Goal: Task Accomplishment & Management: Use online tool/utility

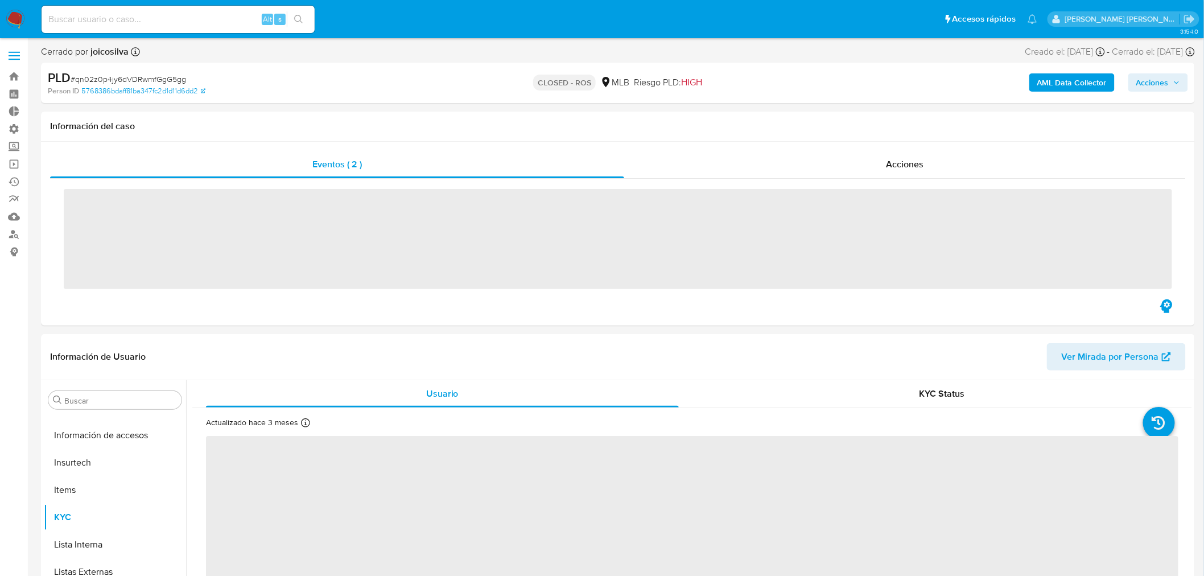
scroll to position [508, 0]
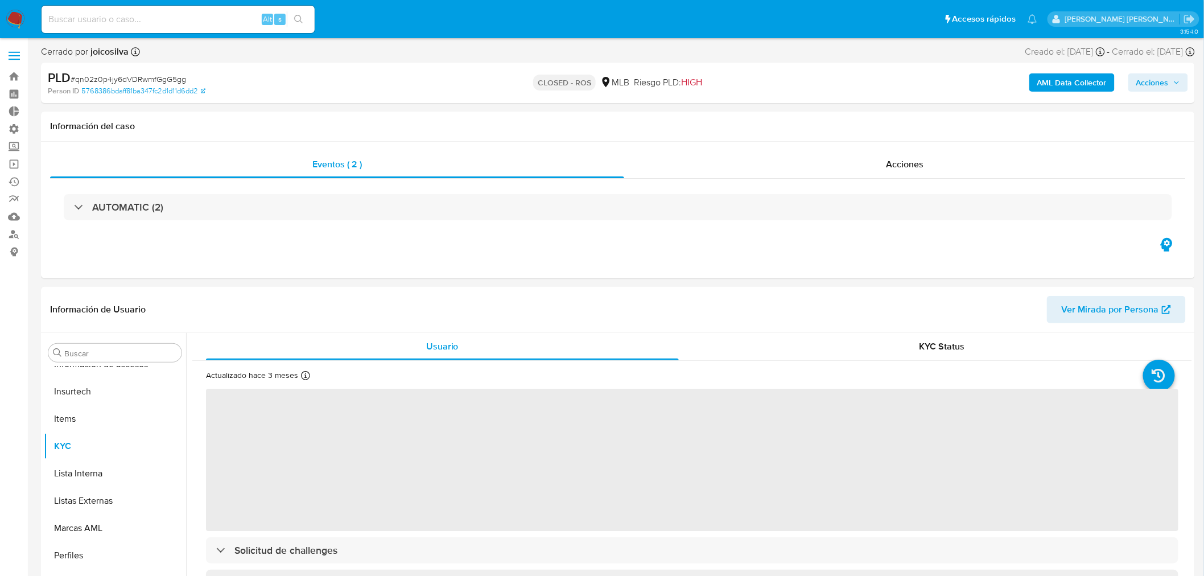
click at [121, 25] on input at bounding box center [178, 19] width 273 height 15
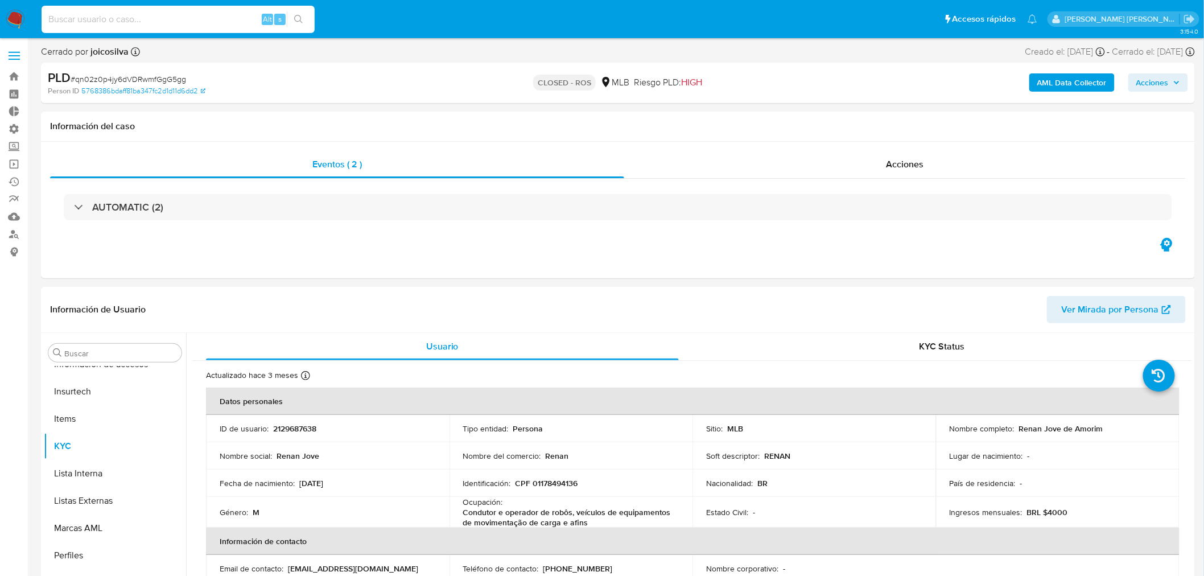
select select "10"
paste input "(1425475271, 757227428, 254663196)"
type input "("
click at [172, 23] on input at bounding box center [178, 19] width 273 height 15
paste input "Y1ttH04LvcNy9BaYMipWRBfZ"
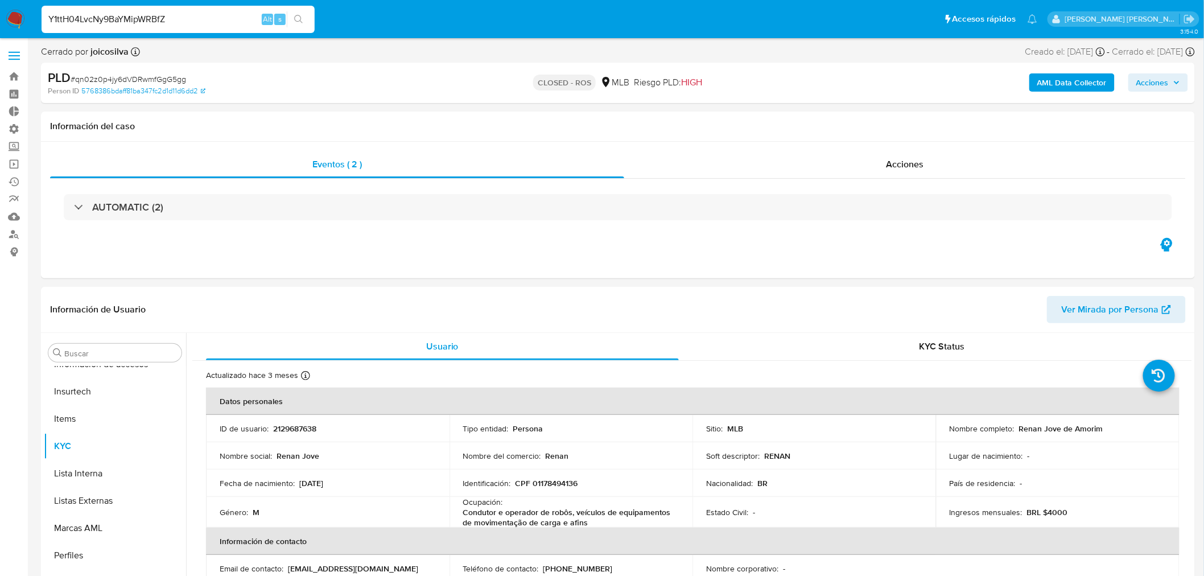
type input "Y1ttH04LvcNy9BaYMipWRBfZ"
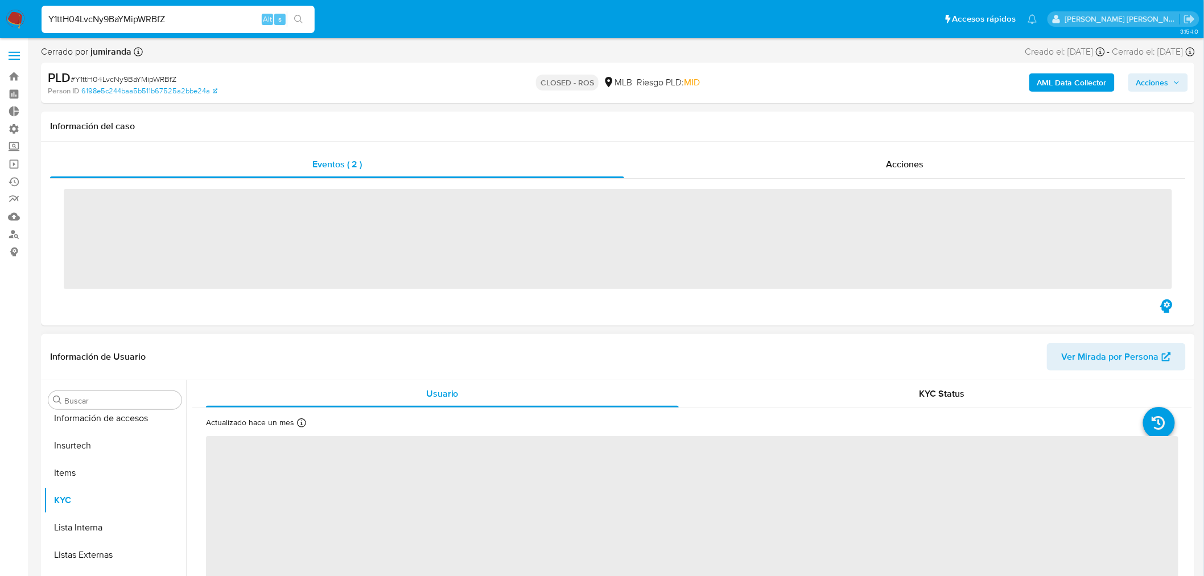
scroll to position [508, 0]
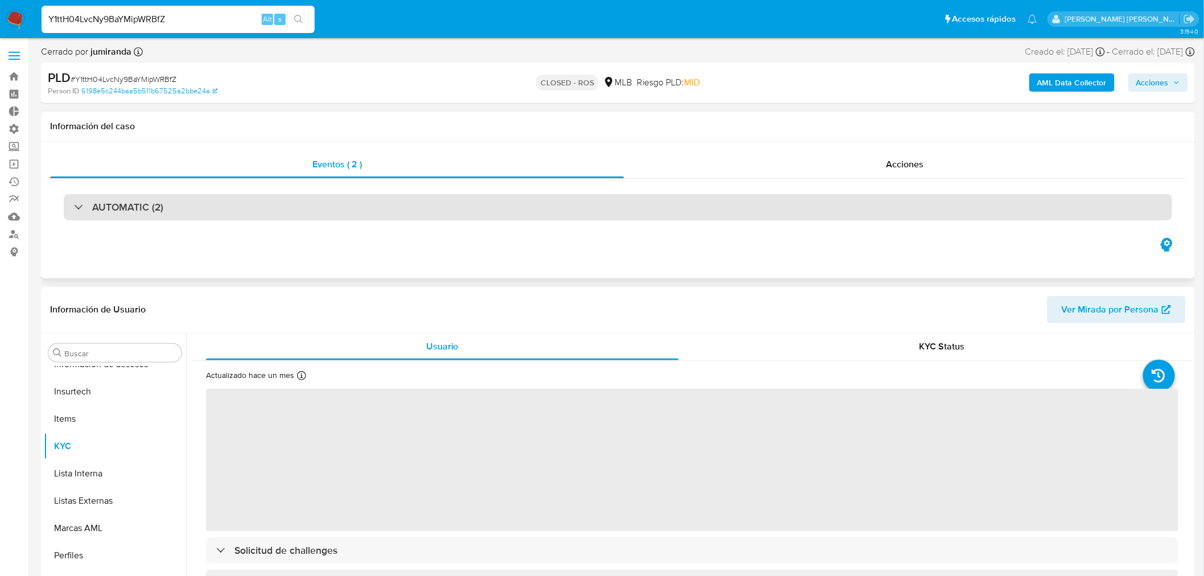
click at [135, 215] on div "AUTOMATIC (2)" at bounding box center [618, 207] width 1109 height 26
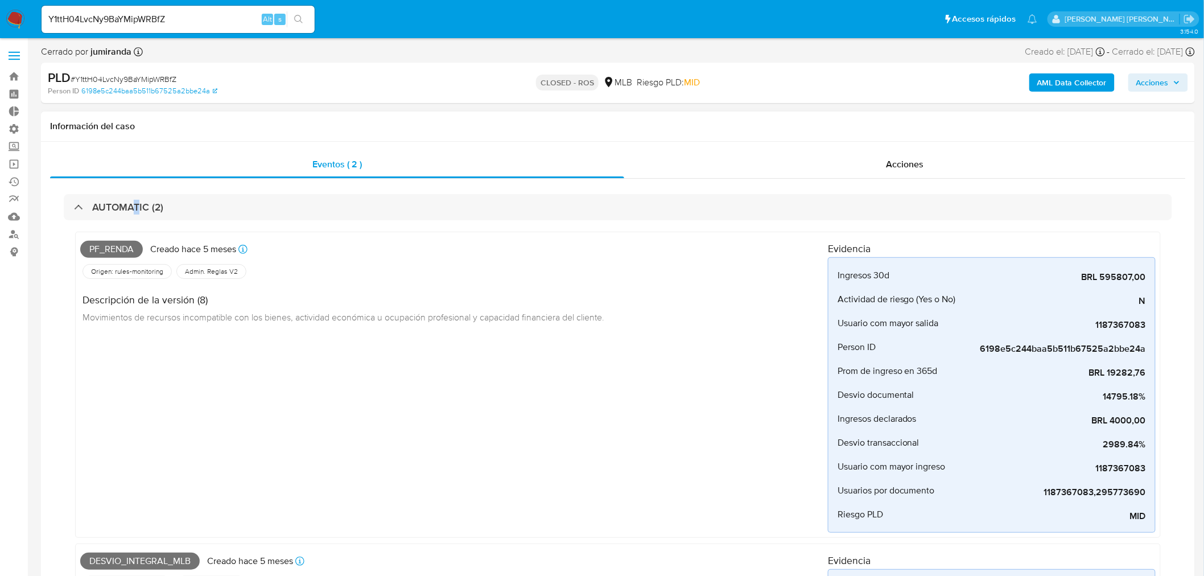
select select "10"
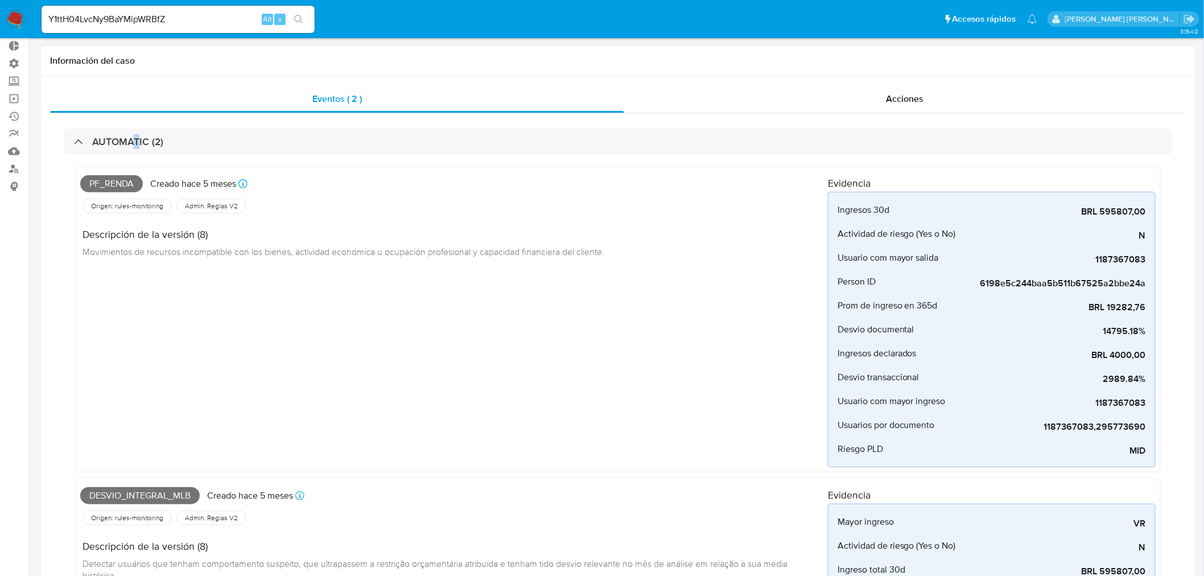
scroll to position [126, 0]
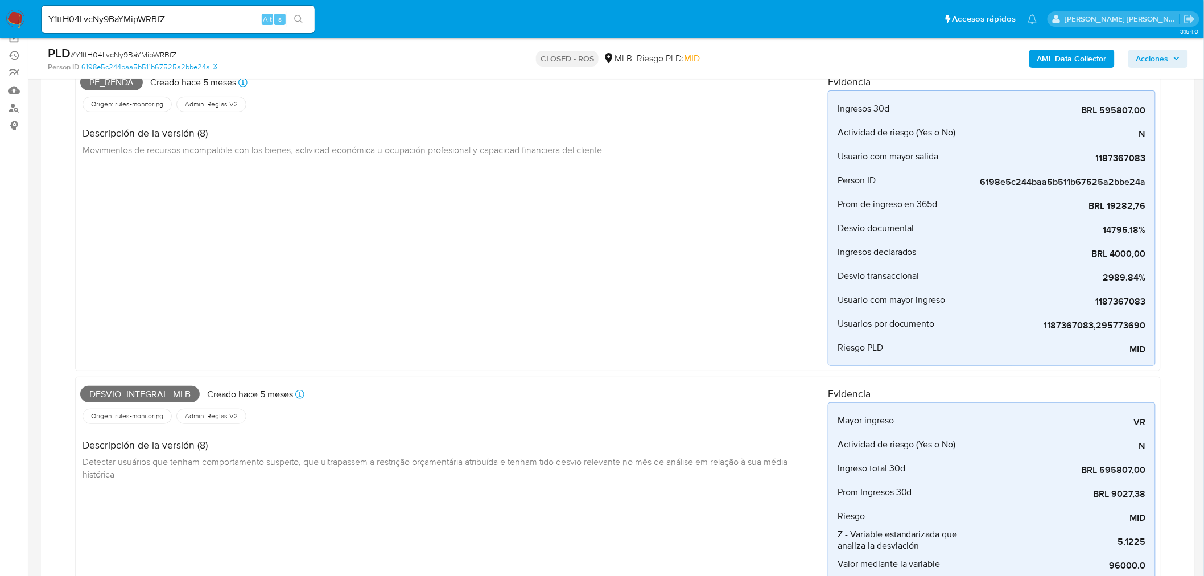
drag, startPoint x: 179, startPoint y: 23, endPoint x: 146, endPoint y: 20, distance: 33.1
click at [146, 20] on div "Y1ttH04LvcNy9BaYMipWRBfZ Alt s" at bounding box center [178, 19] width 273 height 27
click at [139, 15] on input "Y1ttH04LvcNy9BaYMipWRBfZ" at bounding box center [178, 19] width 273 height 15
click at [139, 14] on input "Y1ttH04LvcNy9BaYMipWRBfZ" at bounding box center [178, 19] width 273 height 15
click at [139, 15] on input "Y1ttH04LvcNy9BaYMipWRBfZ" at bounding box center [178, 19] width 273 height 15
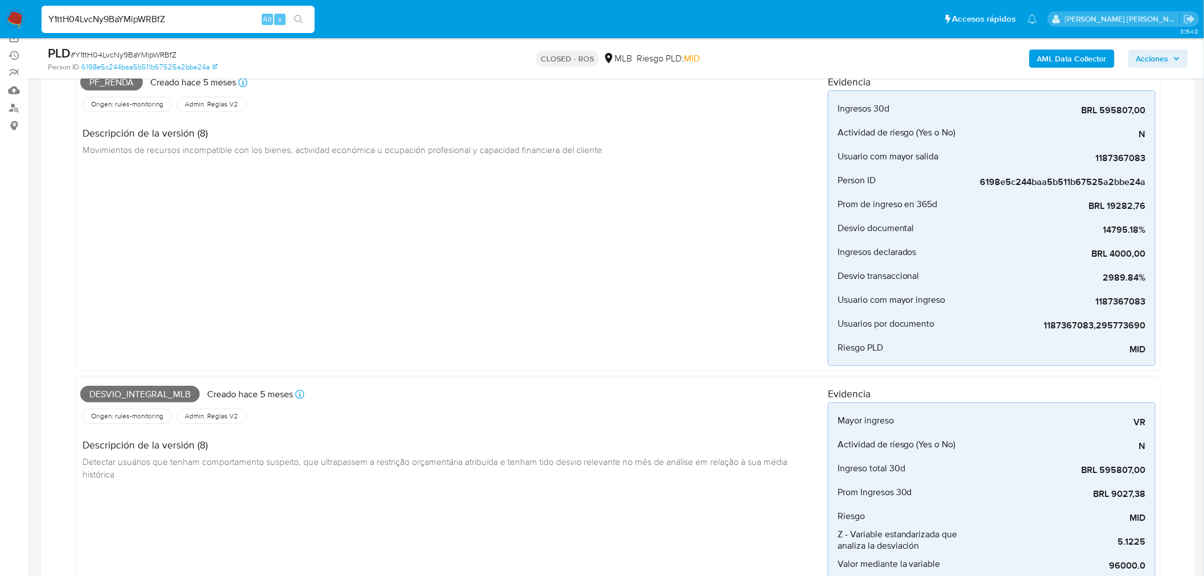
paste input "SzOd0w2Qkv6nnlxEnCIK1Gsg"
type input "SzOd0w2Qkv6nnlxEnCIK1Gsg"
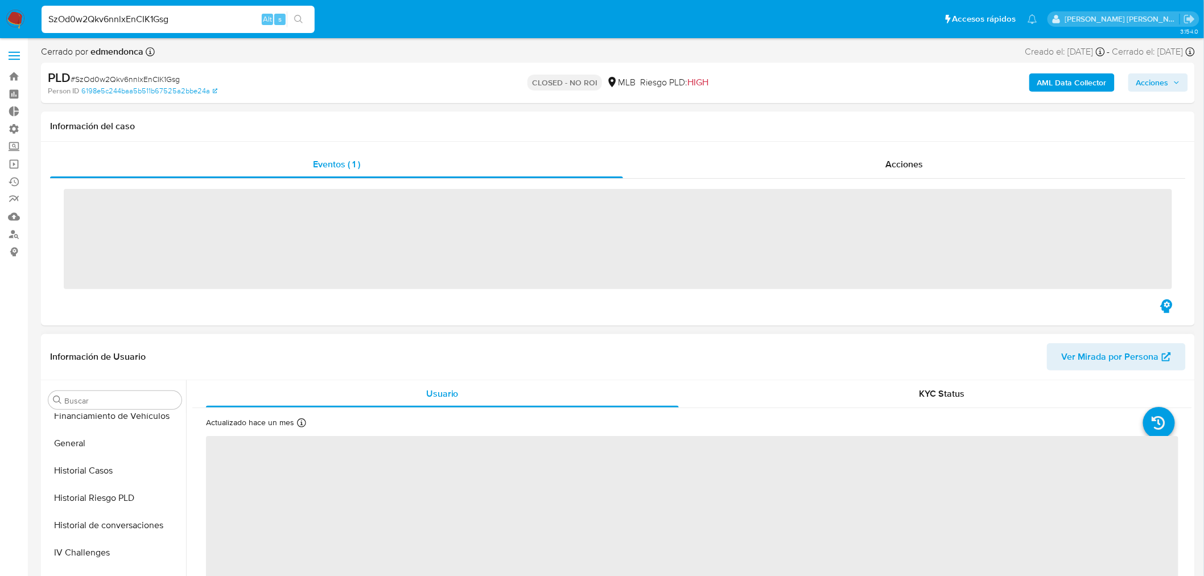
scroll to position [508, 0]
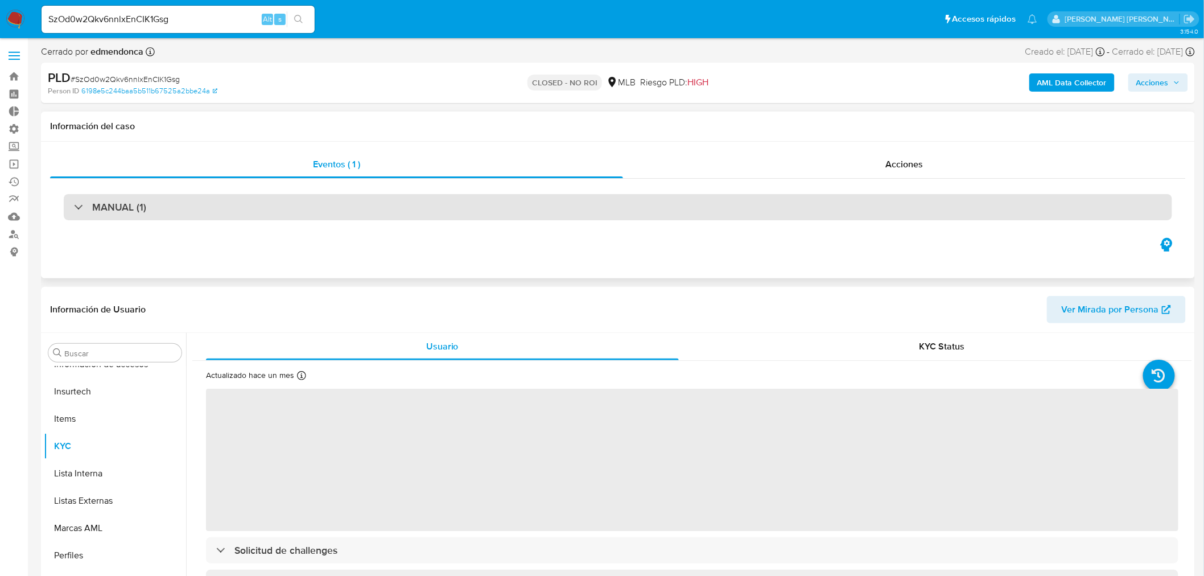
click at [132, 205] on h3 "MANUAL (1)" at bounding box center [119, 207] width 54 height 13
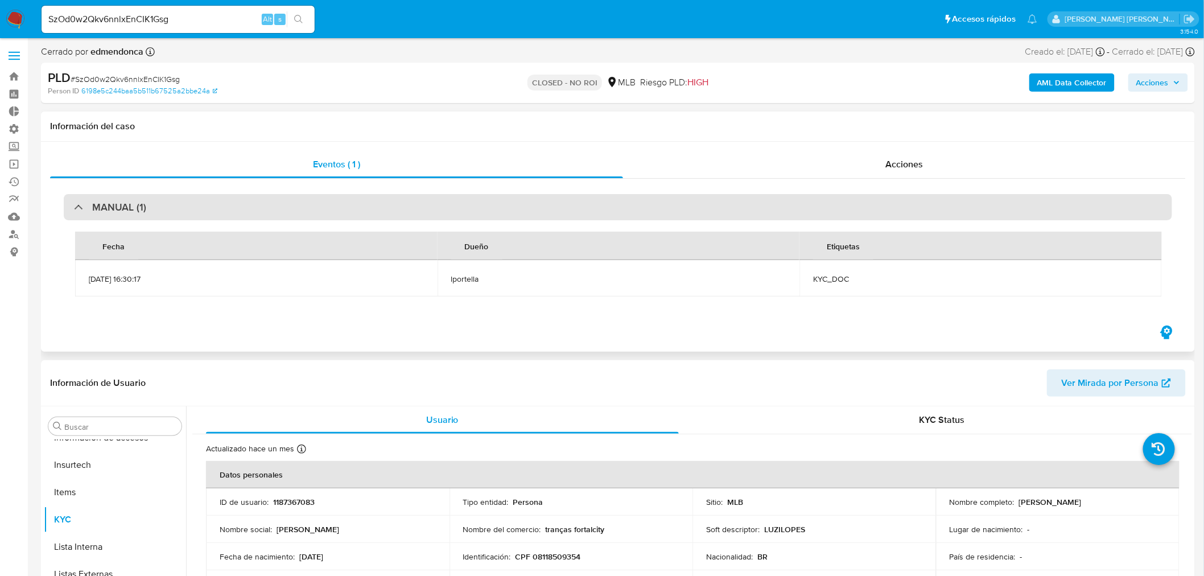
select select "10"
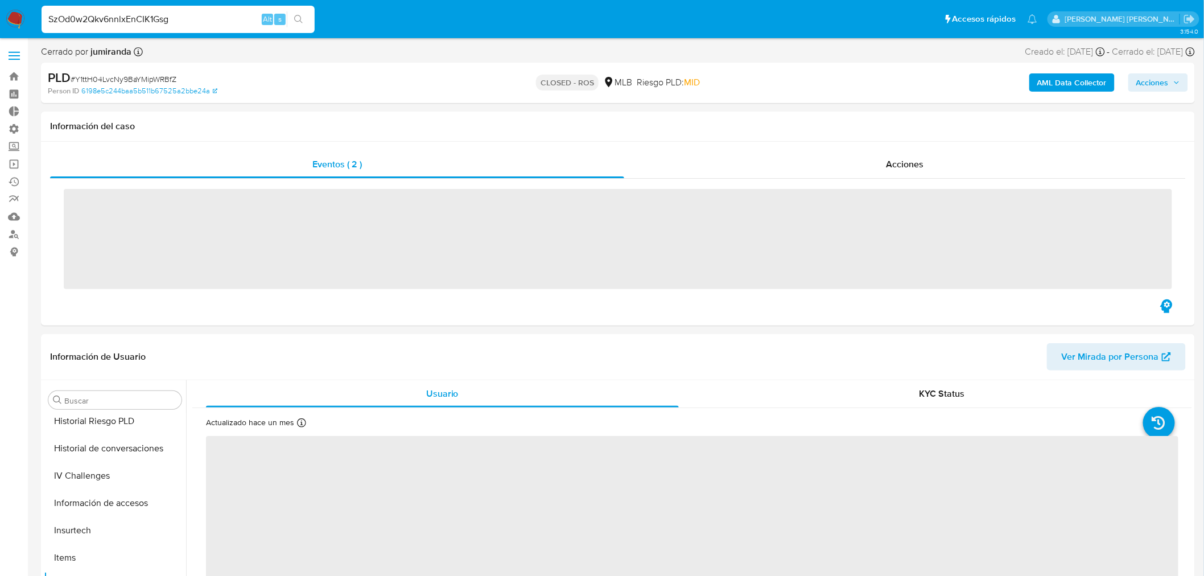
scroll to position [508, 0]
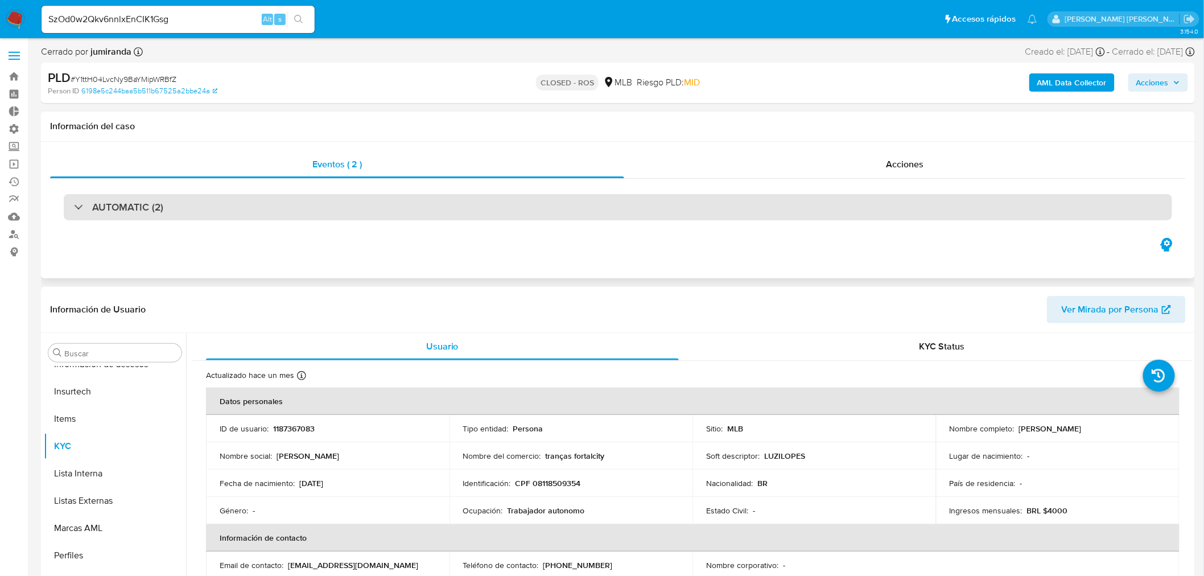
click at [166, 201] on div "AUTOMATIC (2)" at bounding box center [618, 207] width 1109 height 26
select select "10"
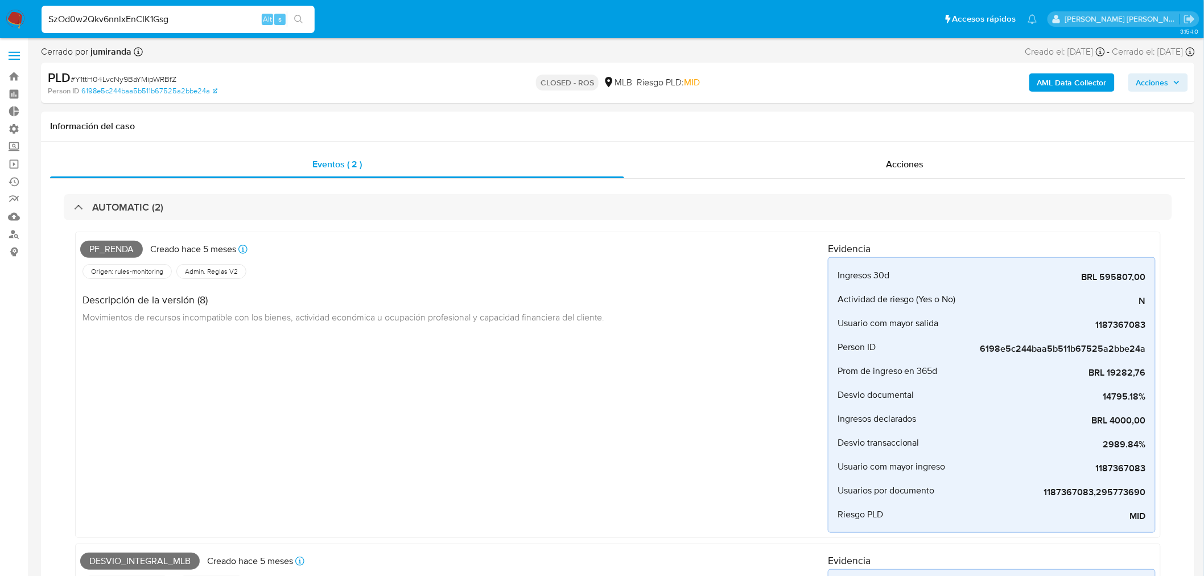
drag, startPoint x: 198, startPoint y: 22, endPoint x: 1, endPoint y: 0, distance: 198.6
paste input "1187367083"
type input "1187367083"
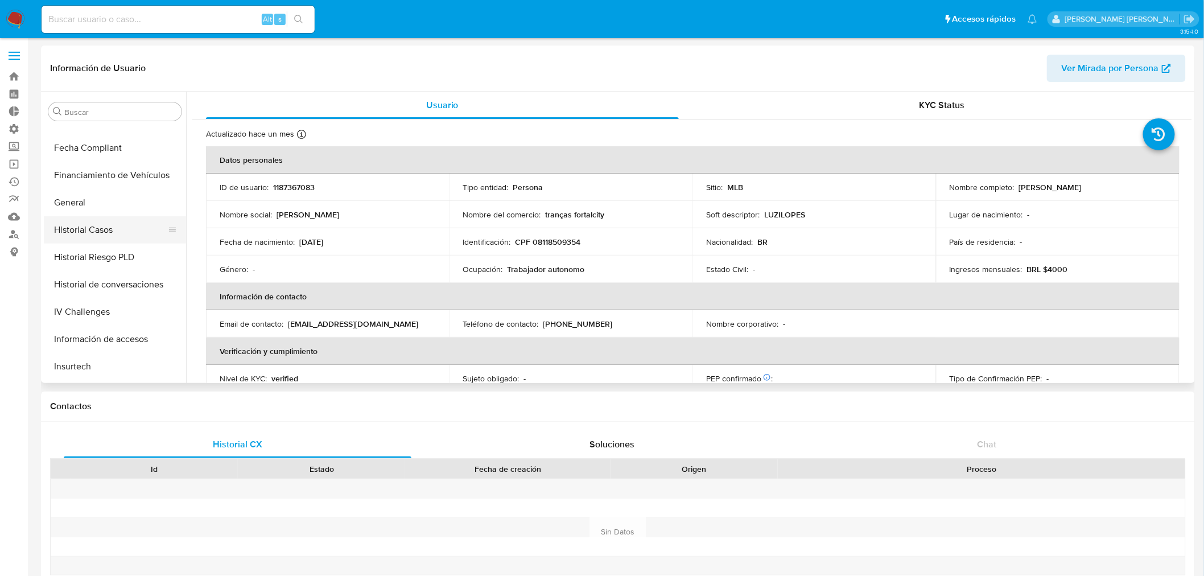
scroll to position [254, 0]
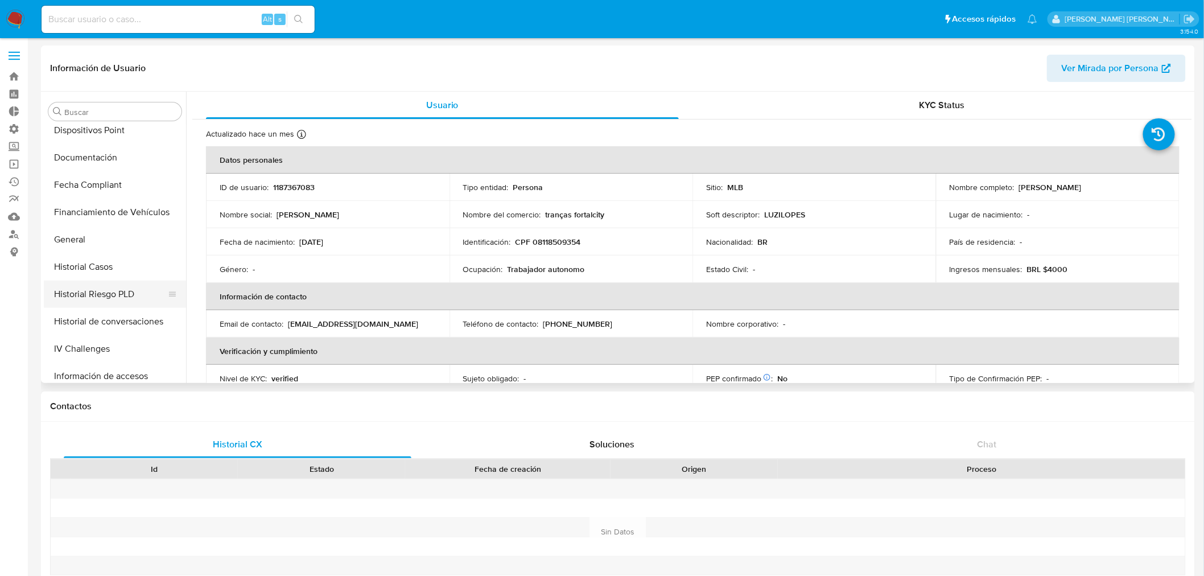
select select "10"
click at [105, 271] on button "Historial Casos" at bounding box center [110, 266] width 133 height 27
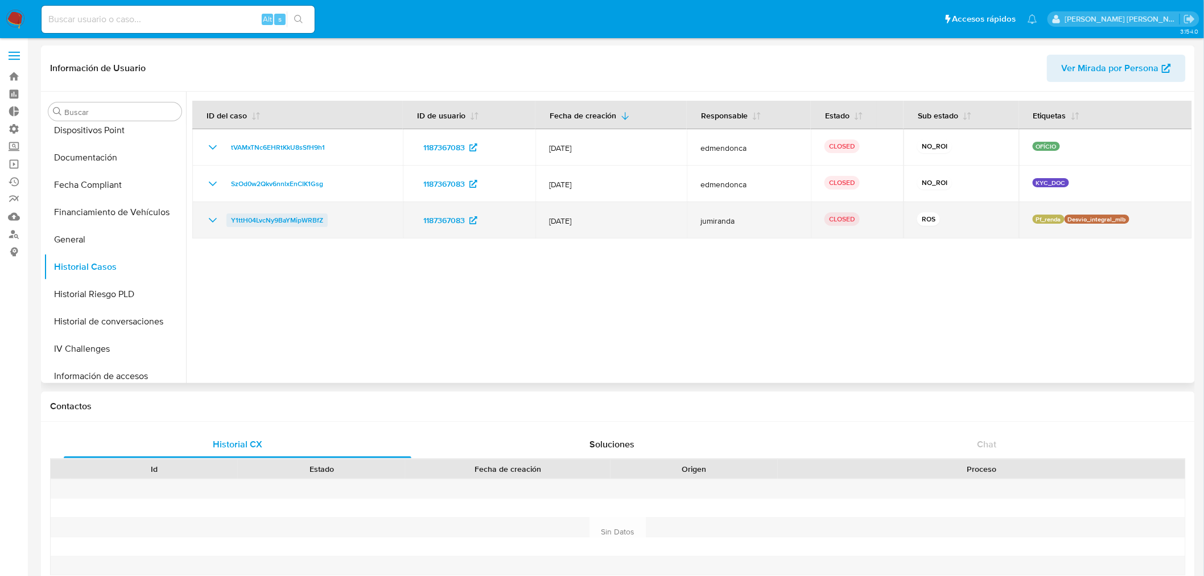
click at [258, 221] on span "Y1ttH04LvcNy9BaYMipWRBfZ" at bounding box center [277, 220] width 92 height 14
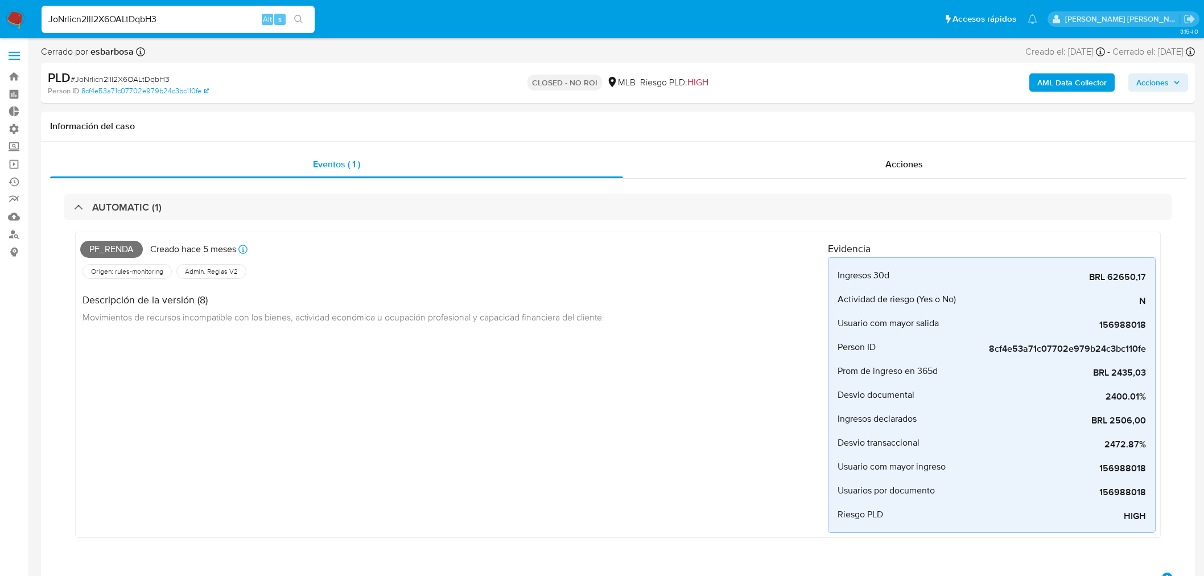
select select "10"
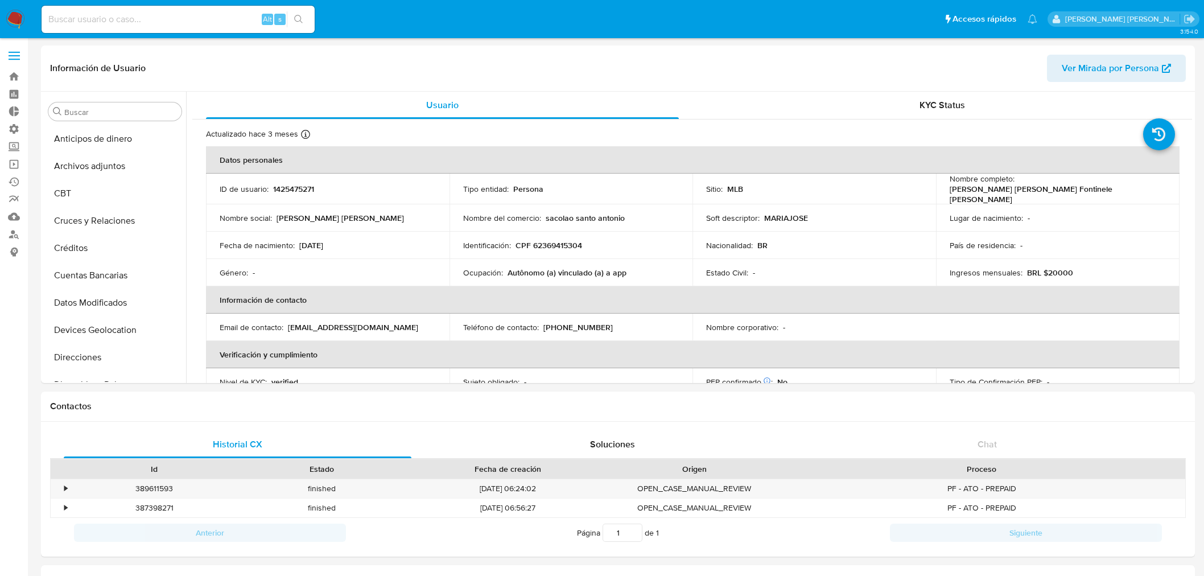
select select "10"
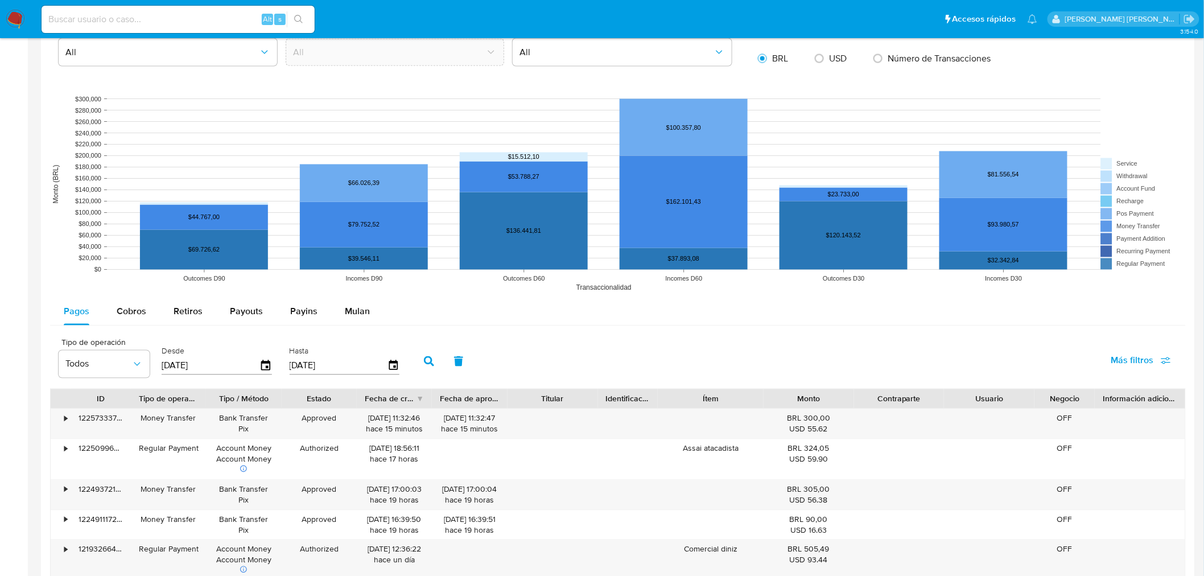
scroll to position [473, 0]
click at [127, 18] on input at bounding box center [178, 19] width 273 height 15
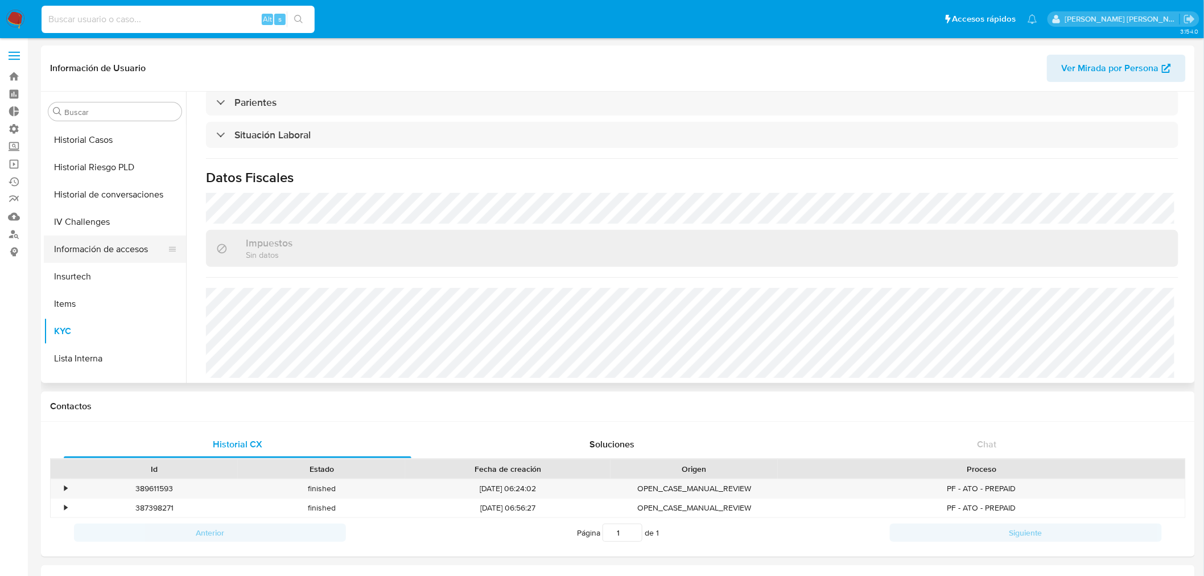
scroll to position [318, 0]
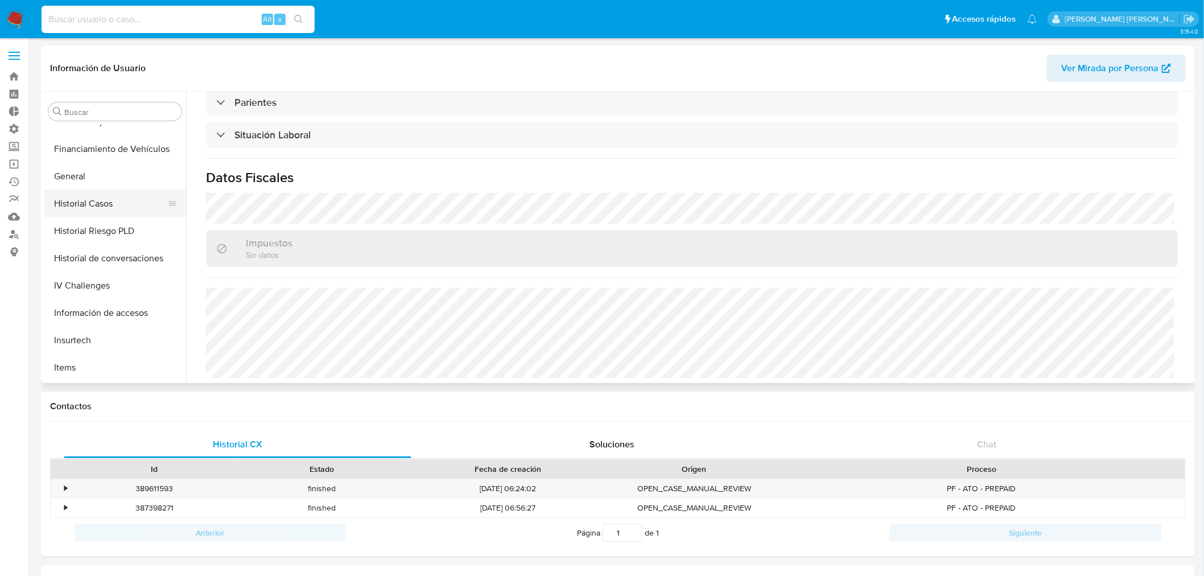
click at [93, 200] on button "Historial Casos" at bounding box center [110, 203] width 133 height 27
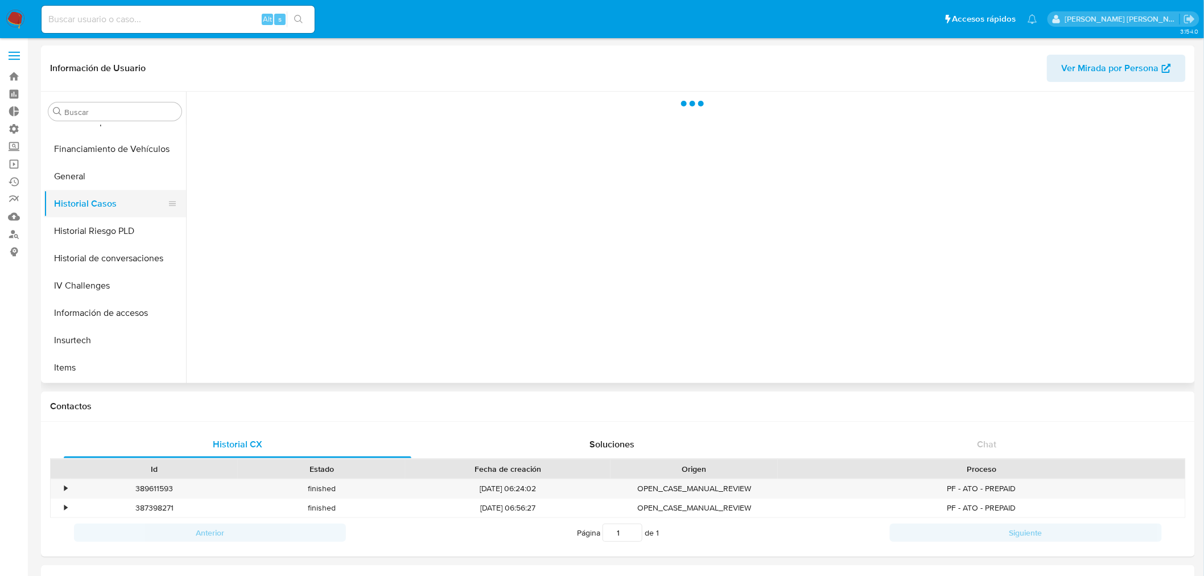
scroll to position [0, 0]
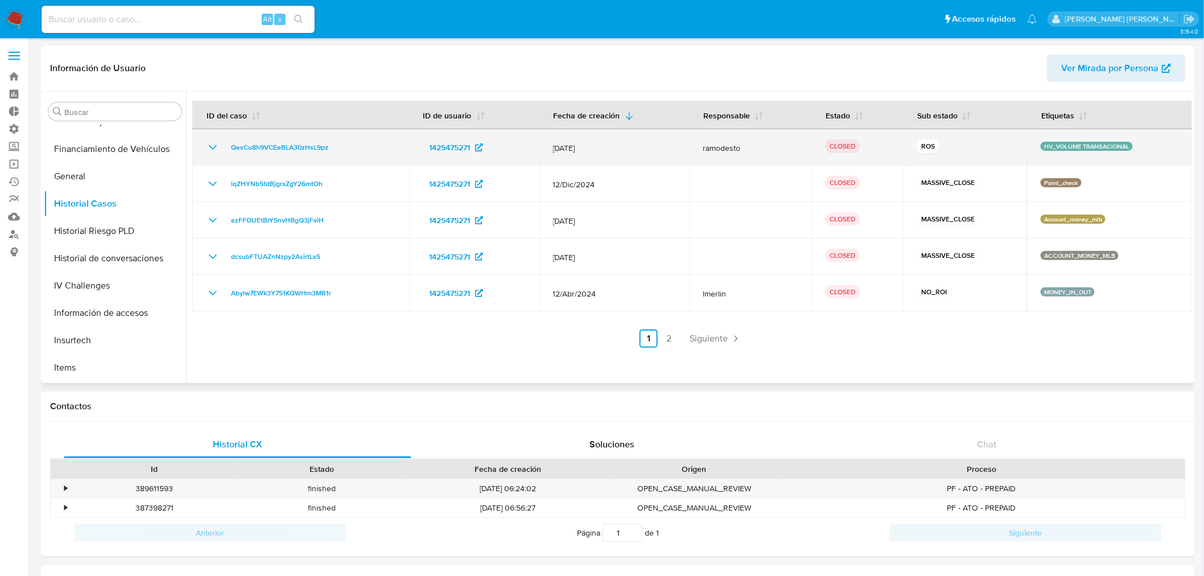
click at [212, 150] on icon "Mostrar/Ocultar" at bounding box center [213, 148] width 14 height 14
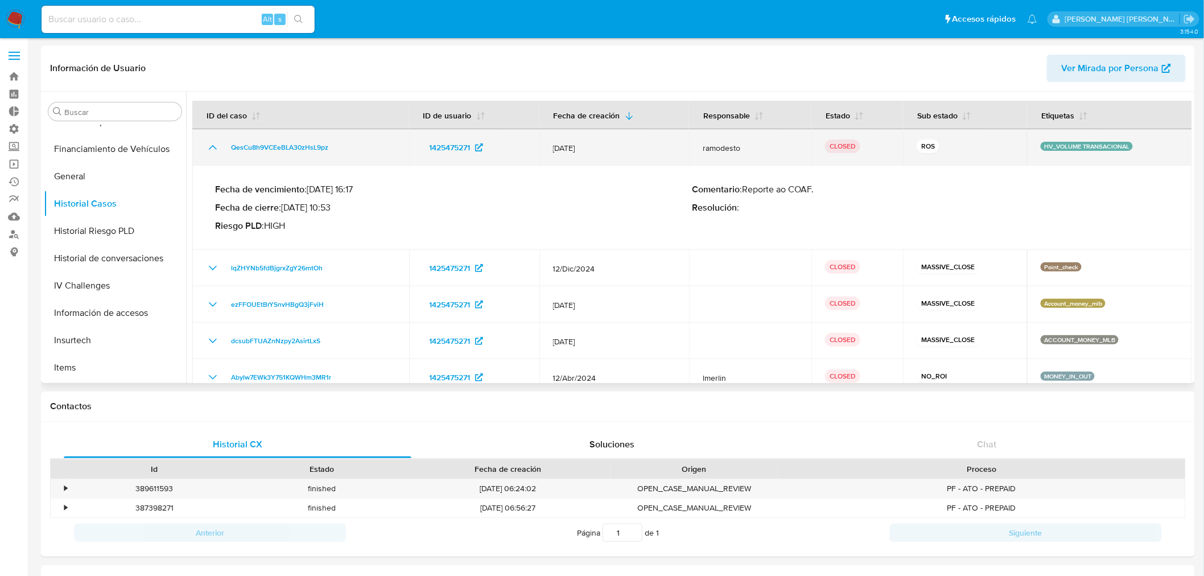
click at [206, 145] on icon "Mostrar/Ocultar" at bounding box center [213, 148] width 14 height 14
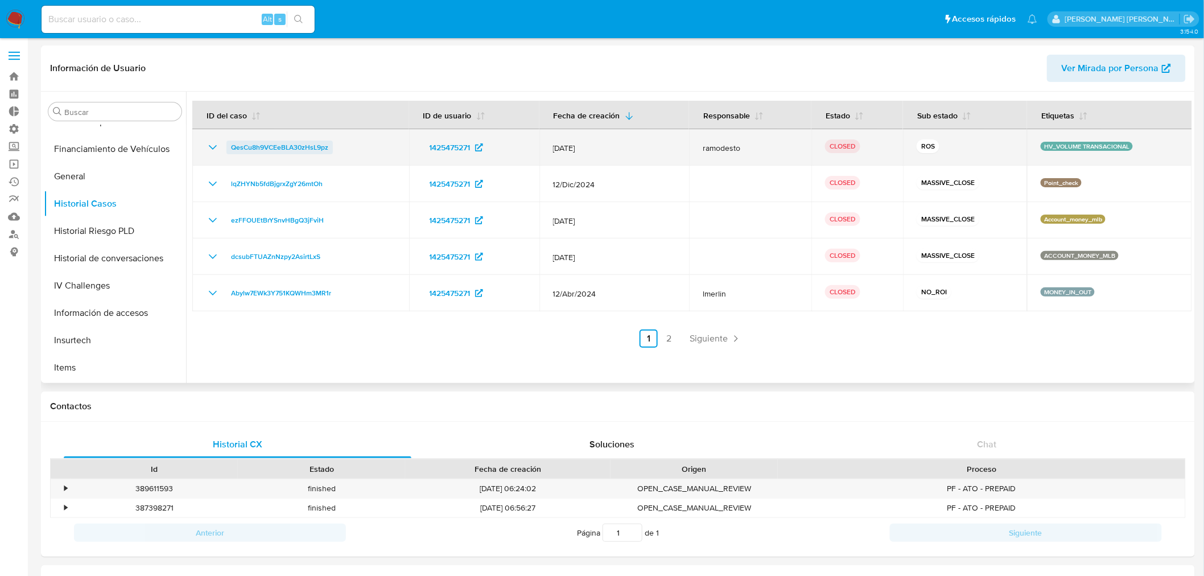
drag, startPoint x: 350, startPoint y: 150, endPoint x: 232, endPoint y: 148, distance: 117.8
click at [232, 148] on div "QesCu8h9VCEeBLA30zHsL9pz" at bounding box center [301, 148] width 190 height 14
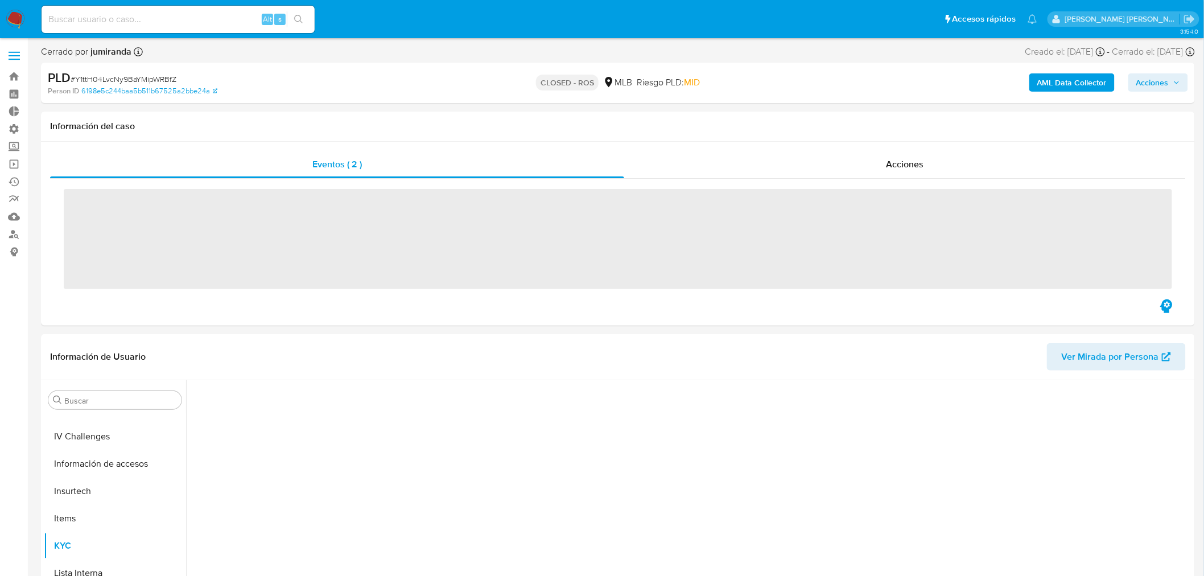
scroll to position [508, 0]
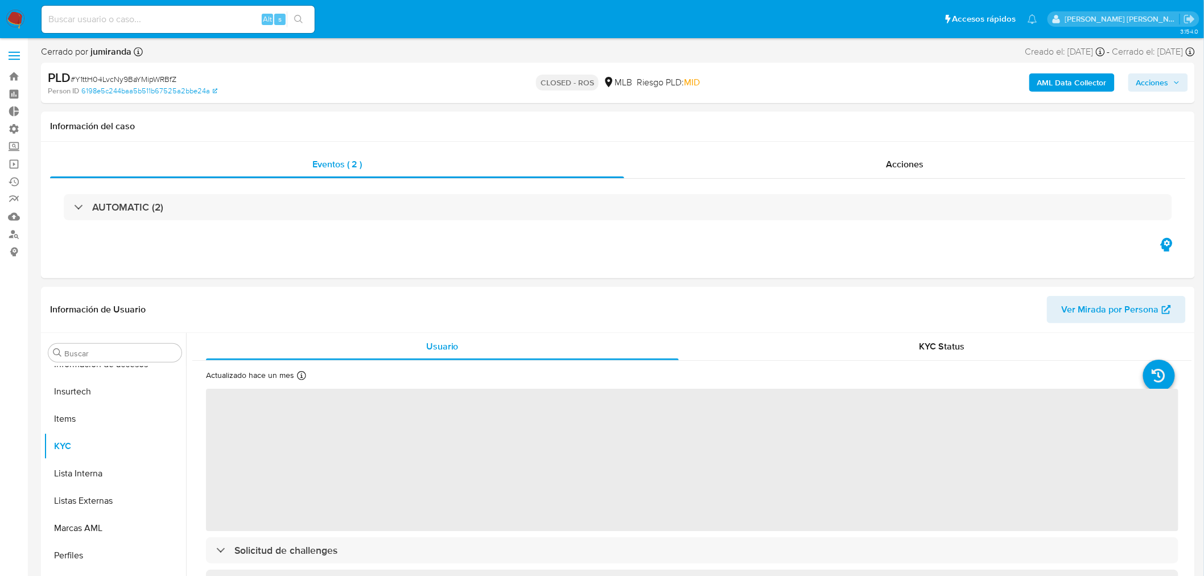
select select "10"
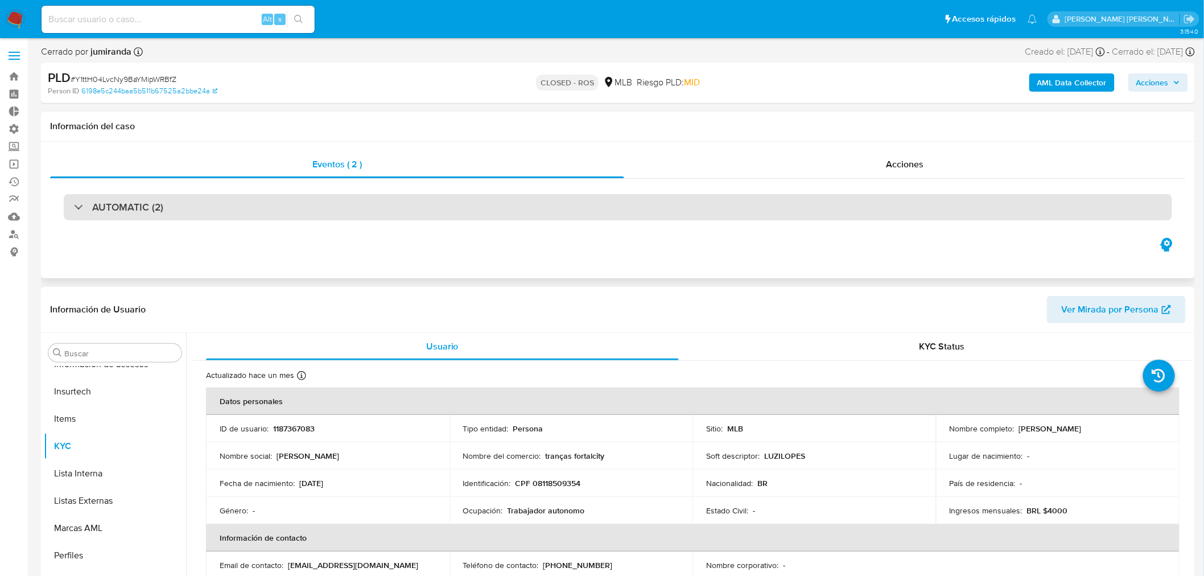
click at [121, 207] on h3 "AUTOMATIC (2)" at bounding box center [127, 207] width 71 height 13
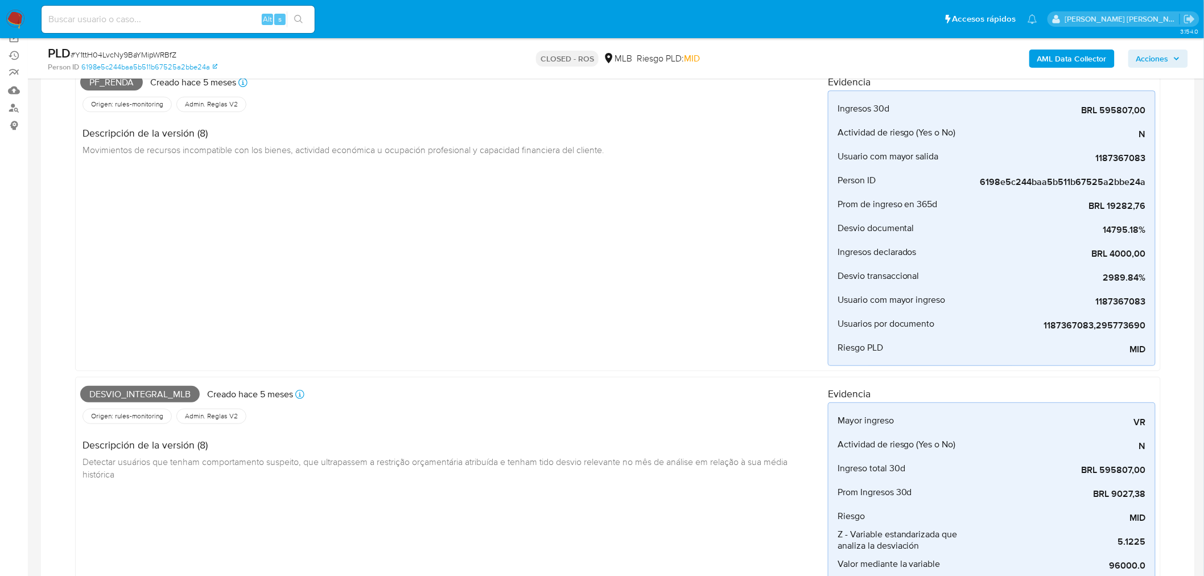
scroll to position [0, 0]
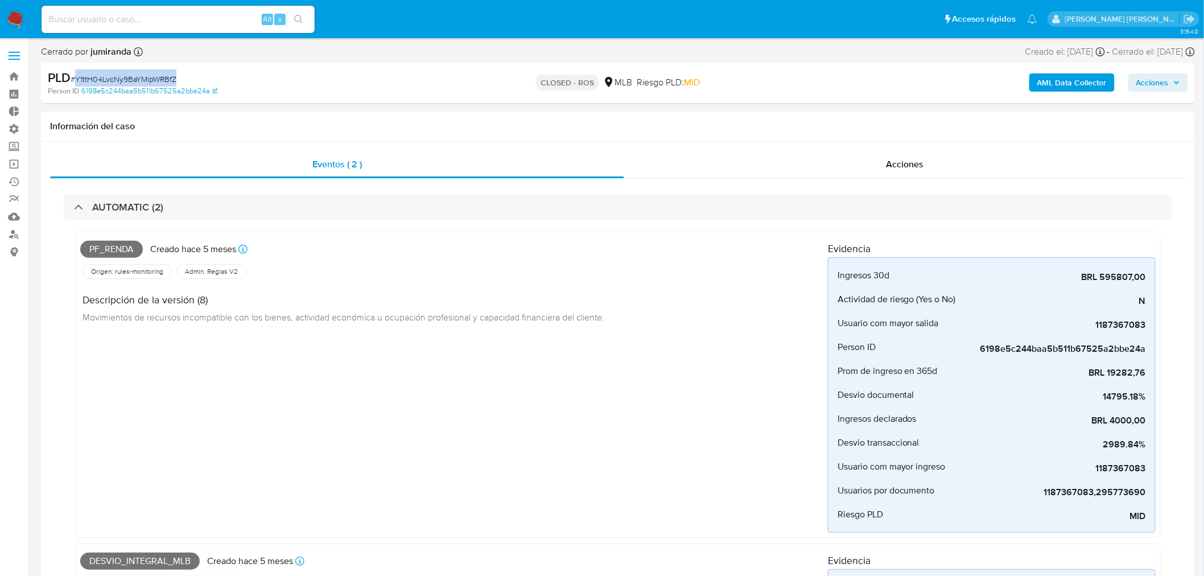
drag, startPoint x: 175, startPoint y: 79, endPoint x: 74, endPoint y: 79, distance: 101.3
click at [74, 79] on span "# Y1ttH04LvcNy9BaYMipWRBfZ" at bounding box center [124, 78] width 106 height 11
copy span "Y1ttH04LvcNy9BaYMipWRBfZ"
click at [191, 25] on div "Alt s" at bounding box center [178, 19] width 273 height 27
click at [191, 26] on input at bounding box center [178, 19] width 273 height 15
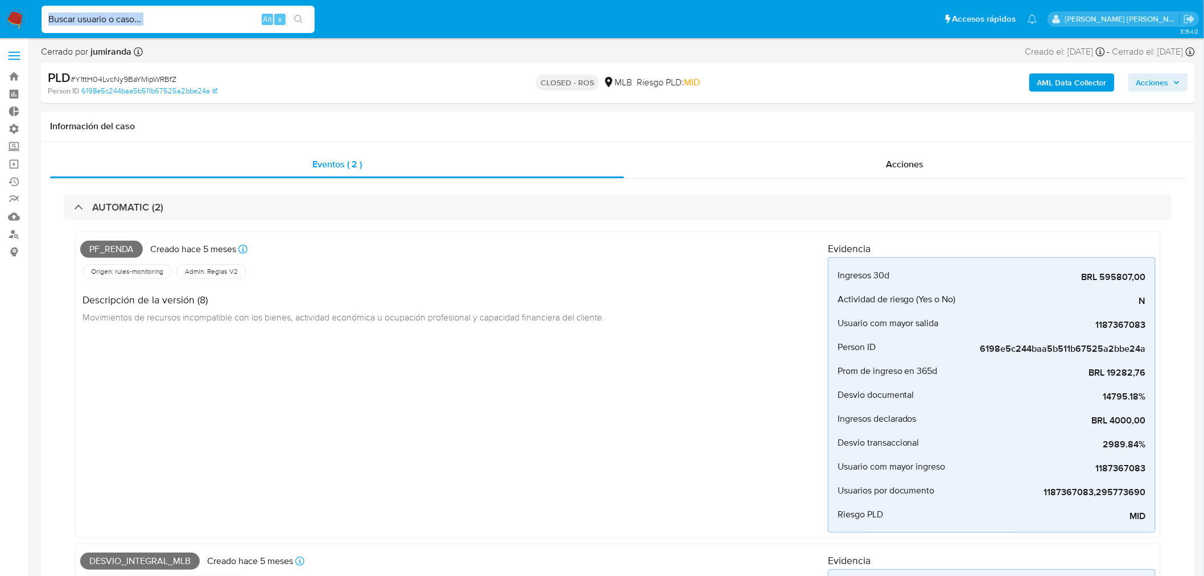
click at [191, 26] on input at bounding box center [178, 19] width 273 height 15
paste input "ruiwirVK2i6YKnGfI5INrfMr"
type input "ruiwirVK2i6YKnGfI5INrfMr"
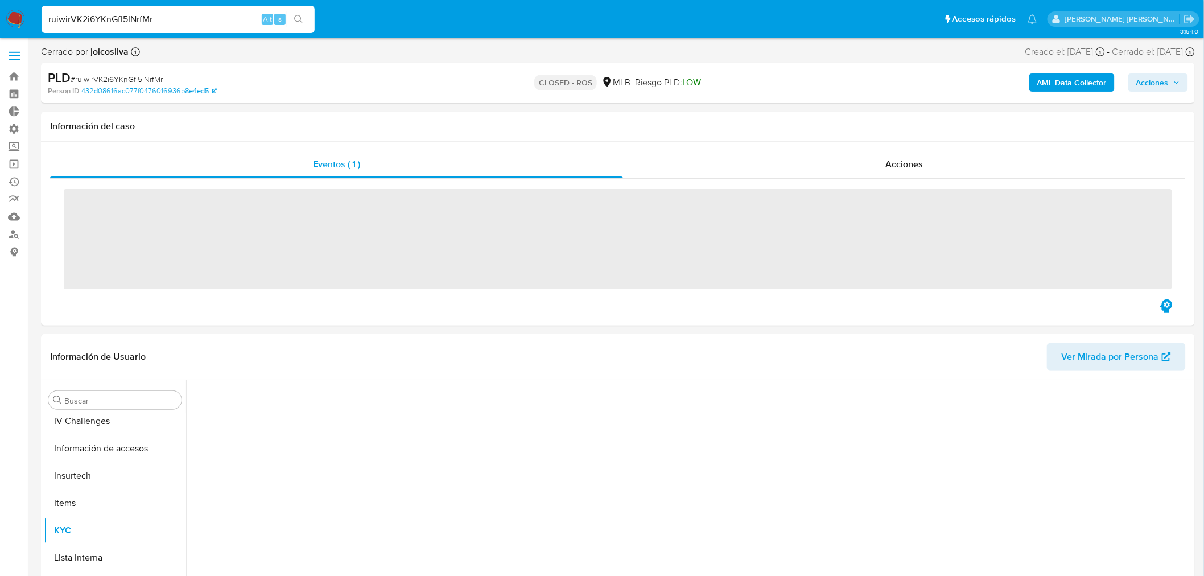
scroll to position [508, 0]
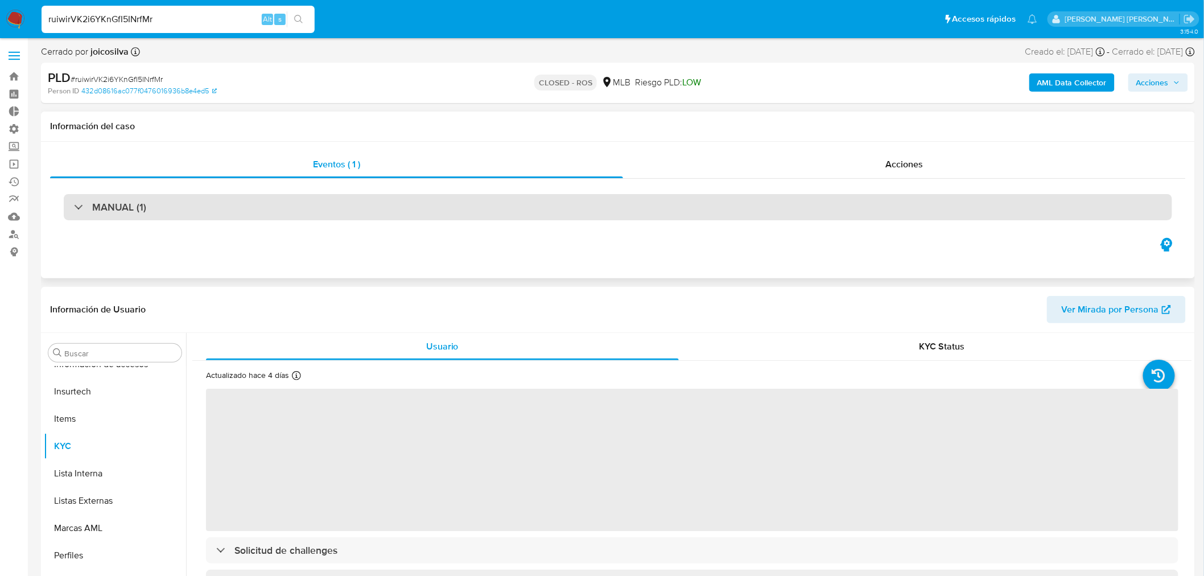
select select "10"
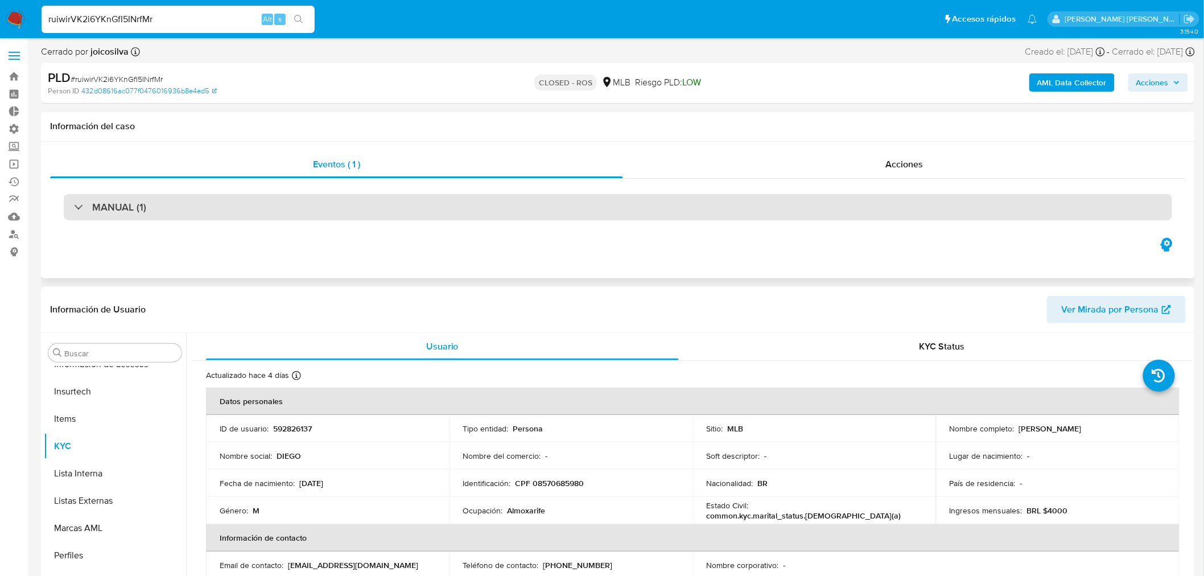
click at [182, 200] on div "MANUAL (1)" at bounding box center [618, 207] width 1109 height 26
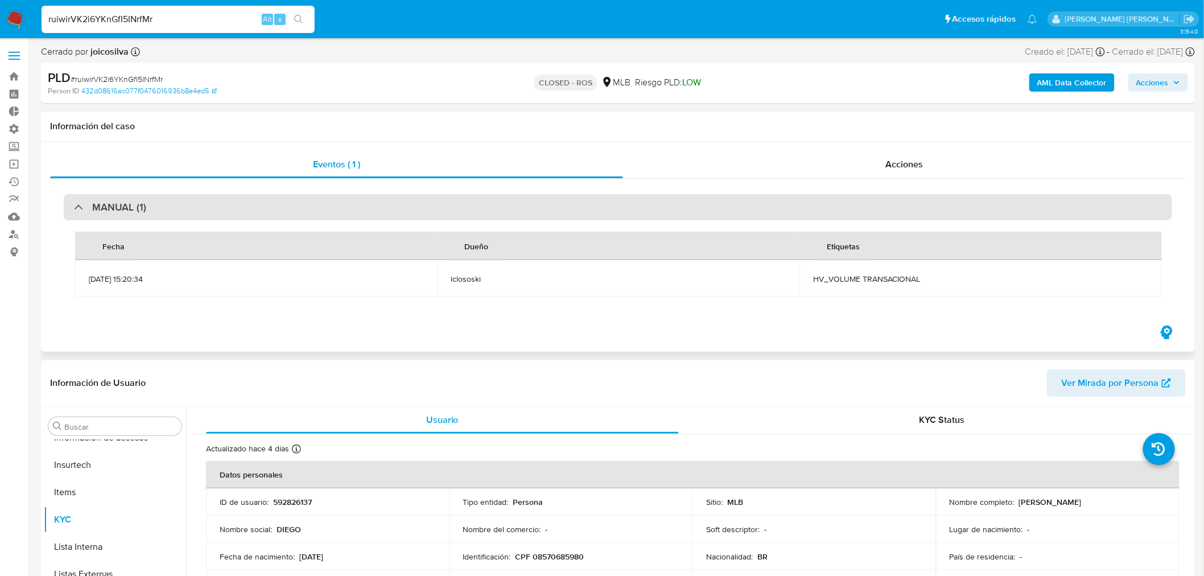
click at [187, 207] on div "MANUAL (1)" at bounding box center [618, 207] width 1109 height 26
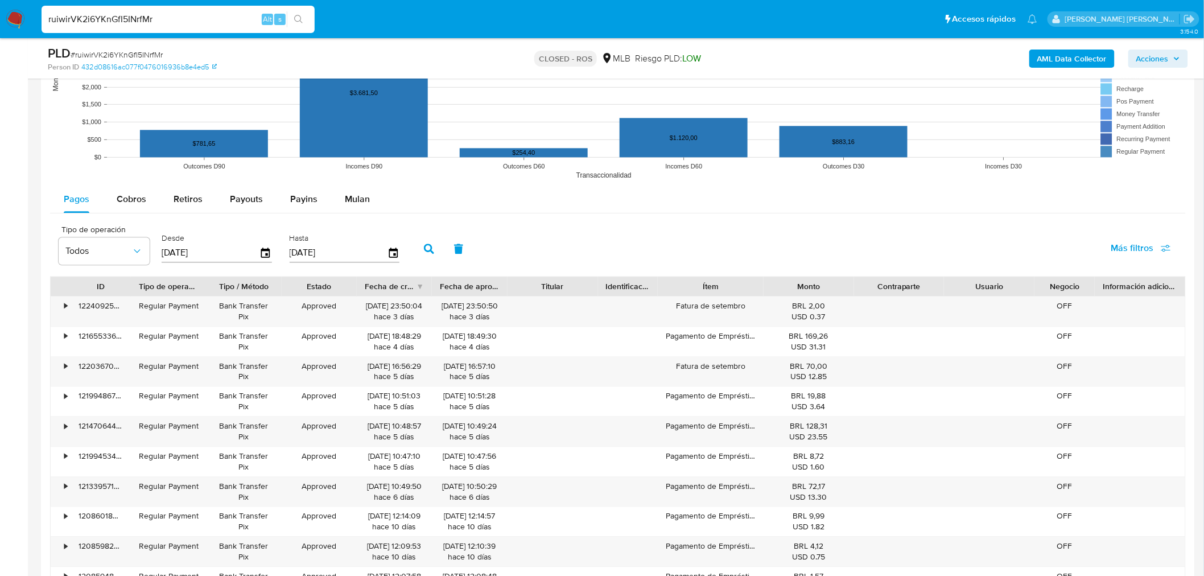
scroll to position [1074, 0]
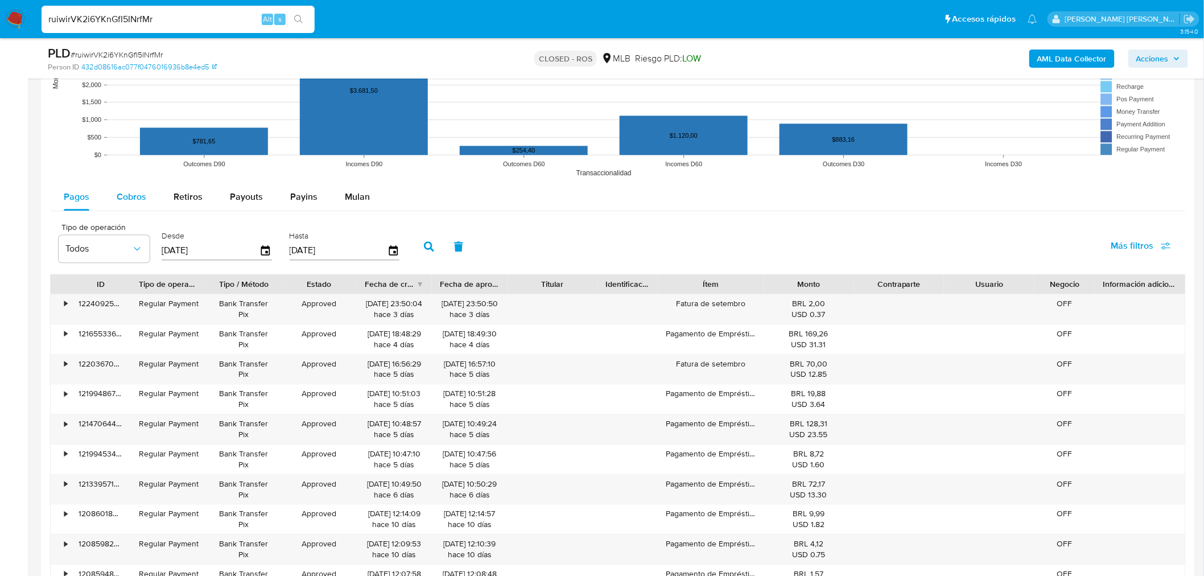
click at [120, 195] on span "Cobros" at bounding box center [132, 196] width 30 height 13
select select "10"
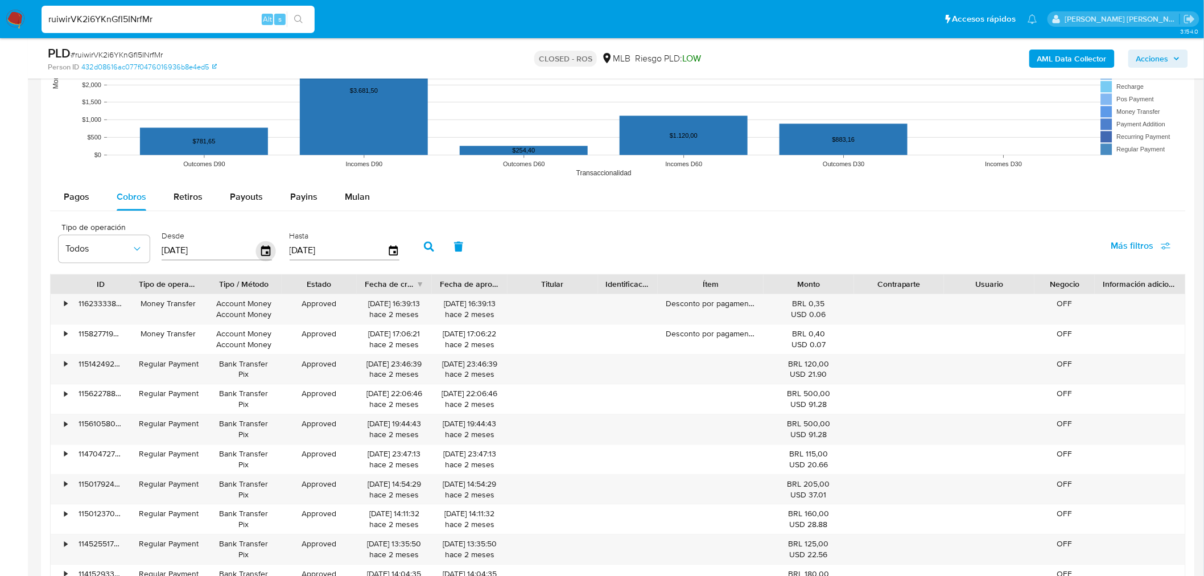
click at [266, 252] on icon "button" at bounding box center [266, 251] width 20 height 20
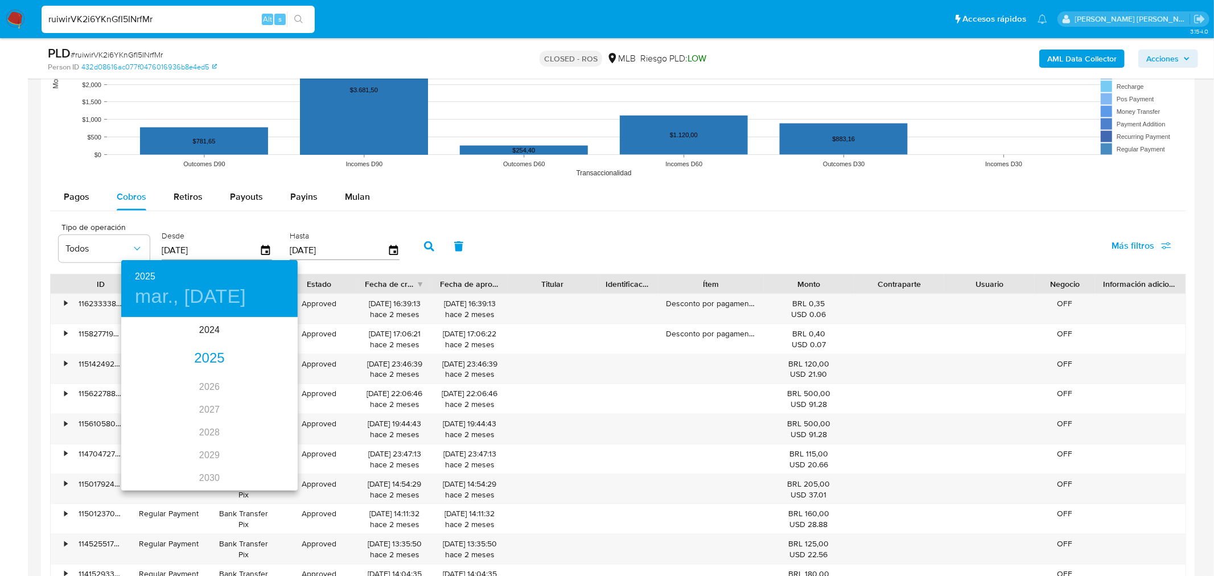
click at [201, 359] on div "2025" at bounding box center [209, 358] width 176 height 23
click at [153, 380] on div "abr." at bounding box center [150, 382] width 59 height 43
click at [163, 376] on p "1" at bounding box center [164, 377] width 5 height 11
type input "01/04/2025"
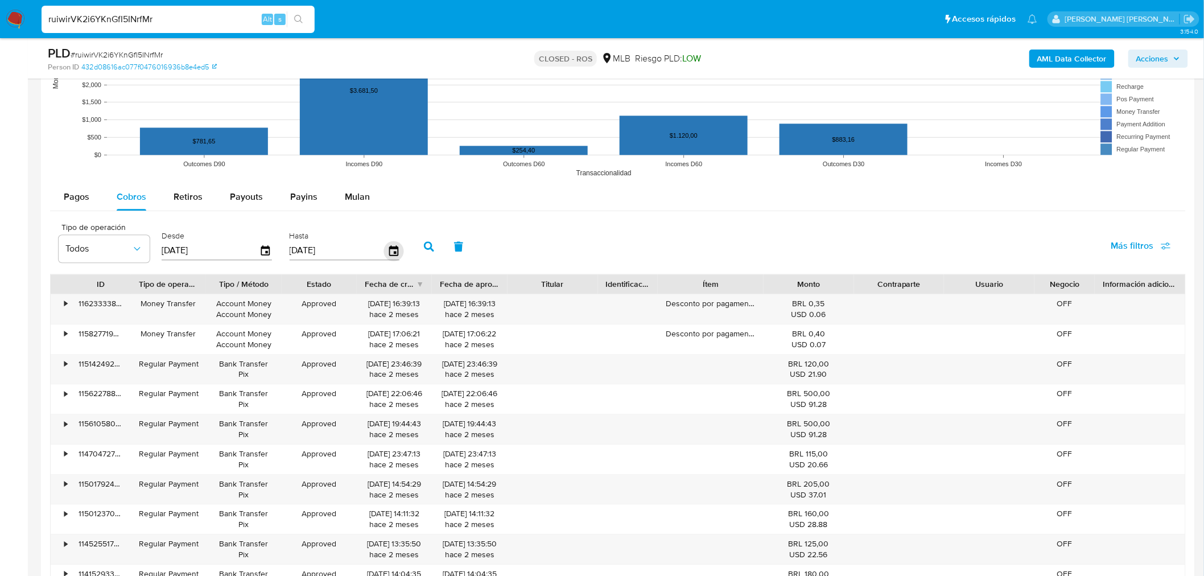
click at [389, 249] on icon "button" at bounding box center [393, 250] width 9 height 10
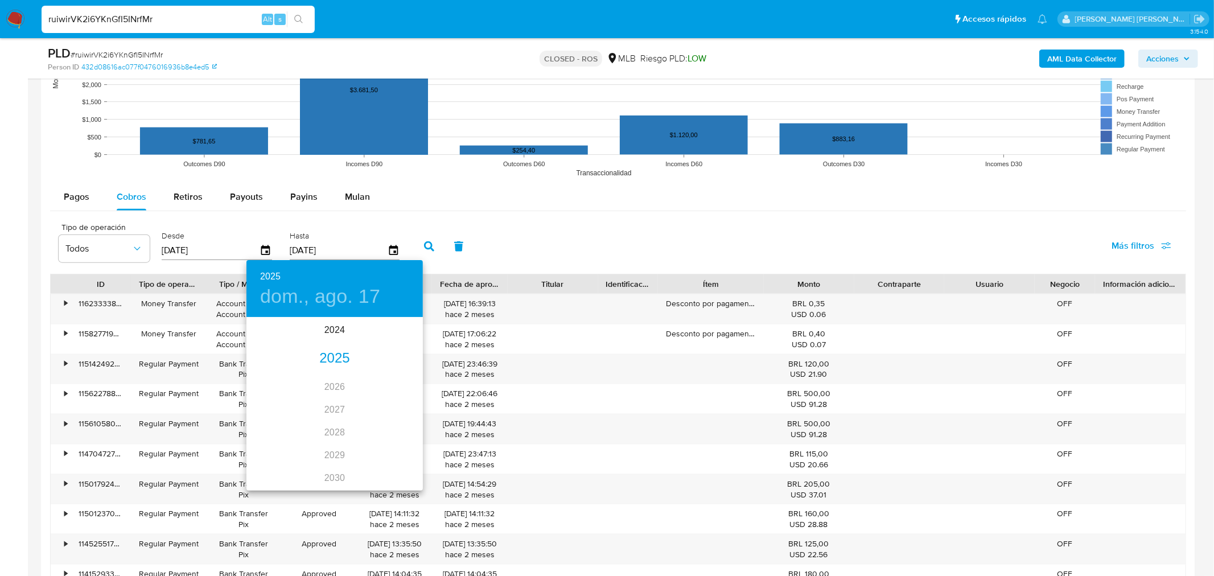
click at [327, 355] on div "2025" at bounding box center [334, 358] width 176 height 23
click at [277, 380] on div "abr." at bounding box center [275, 382] width 59 height 43
click at [314, 467] on button "30" at bounding box center [312, 460] width 20 height 20
type input "30/04/2025"
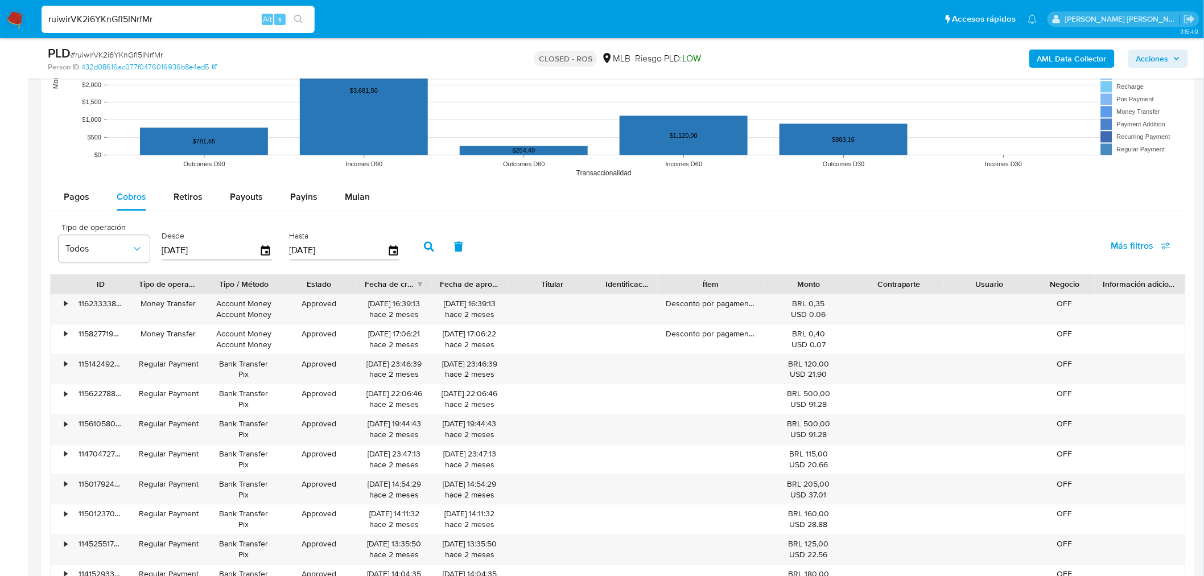
click at [424, 250] on icon "button" at bounding box center [429, 246] width 10 height 10
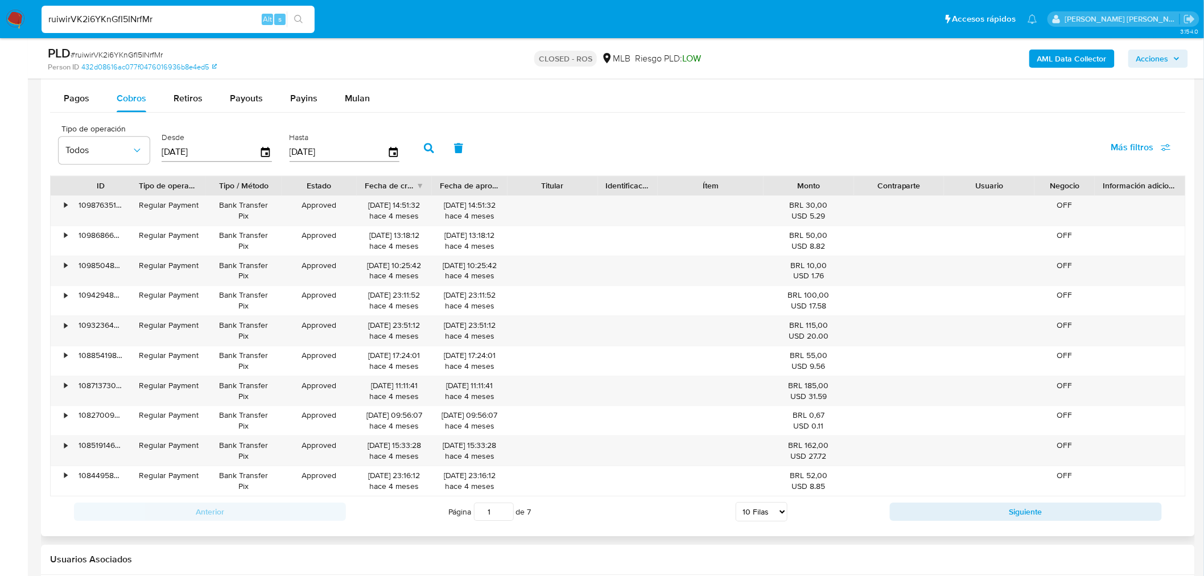
scroll to position [1382, 0]
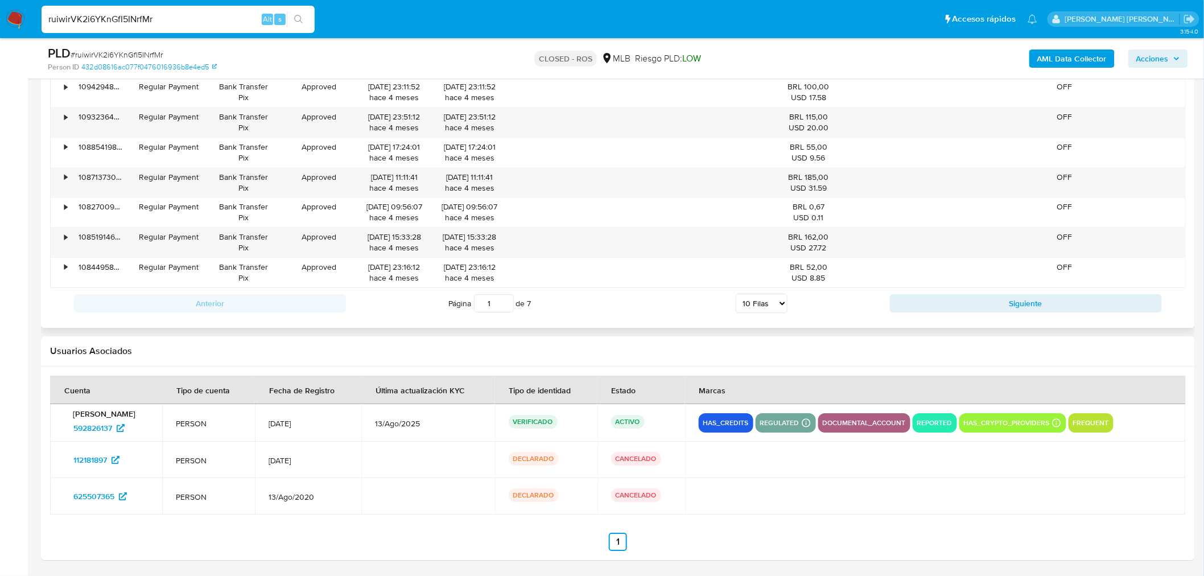
click at [767, 309] on select "5 Filas 10 Filas 20 Filas 25 Filas 50 Filas 100 Filas" at bounding box center [762, 303] width 52 height 19
select select "100"
click at [736, 295] on select "5 Filas 10 Filas 20 Filas 25 Filas 50 Filas 100 Filas" at bounding box center [762, 303] width 52 height 19
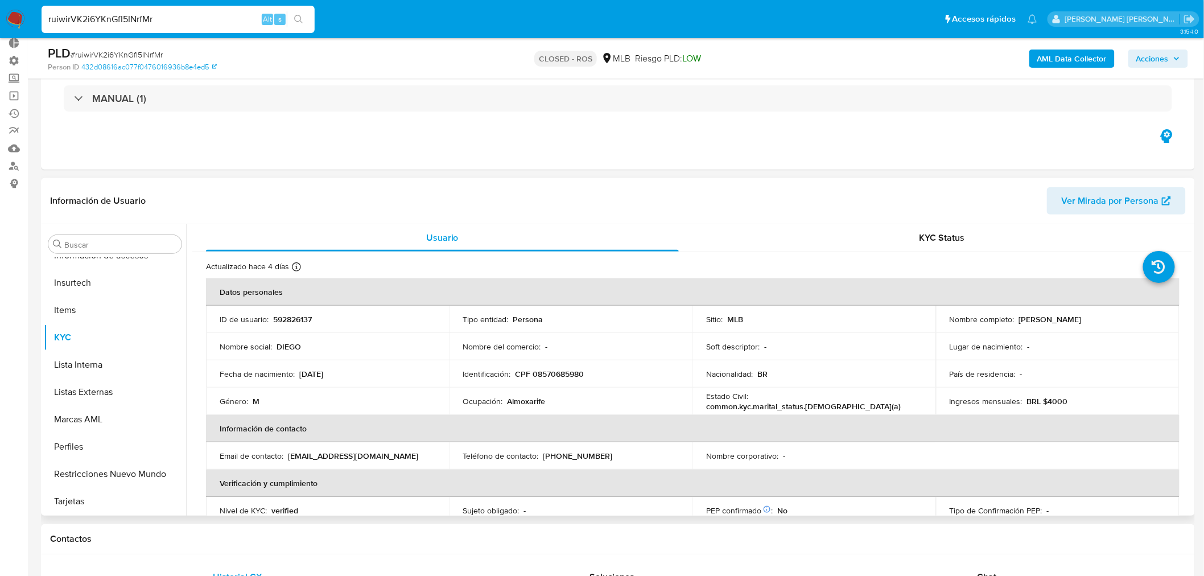
scroll to position [0, 0]
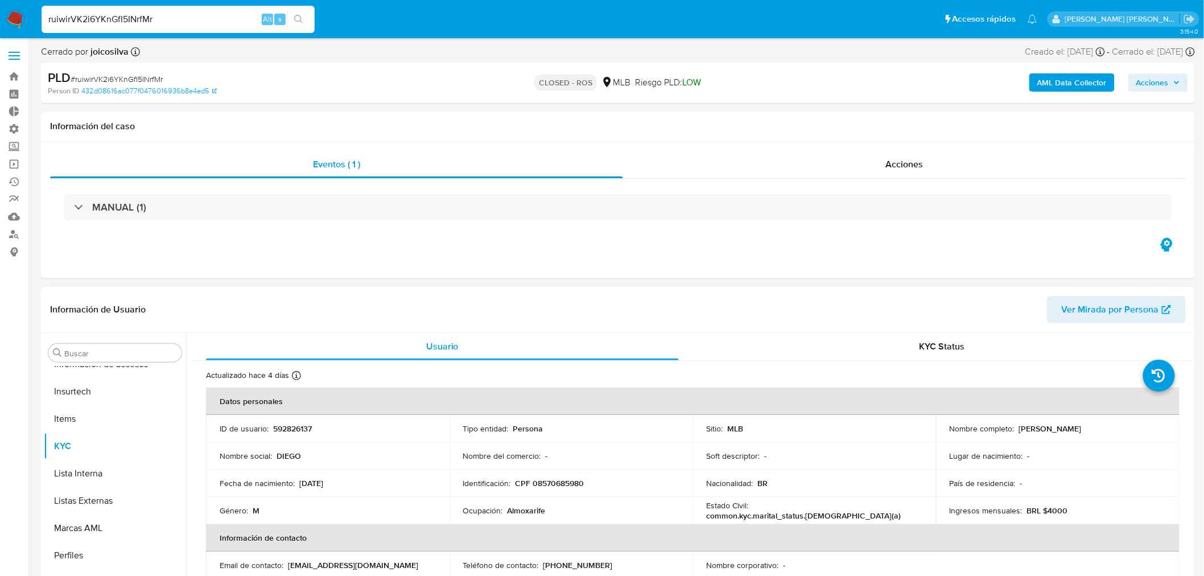
click at [286, 424] on p "592826137" at bounding box center [292, 428] width 39 height 10
copy p "592826137"
click at [15, 217] on link "Mulan" at bounding box center [67, 217] width 135 height 18
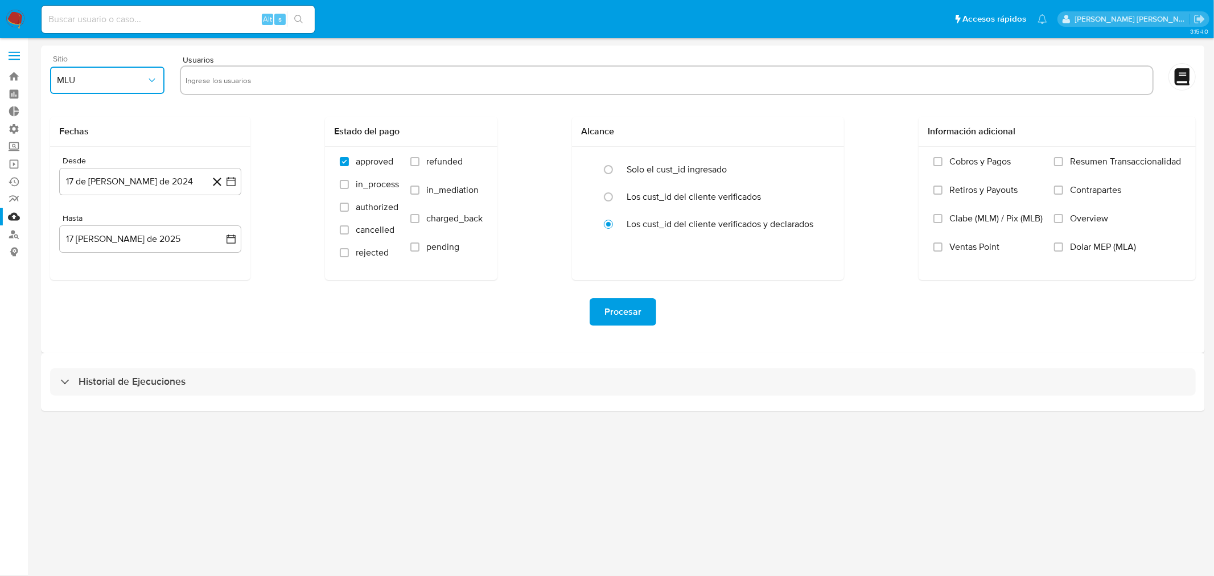
click at [108, 93] on button "MLU" at bounding box center [107, 80] width 114 height 27
click at [93, 135] on div "MLB" at bounding box center [104, 138] width 94 height 27
click at [248, 89] on div at bounding box center [667, 80] width 974 height 30
click at [246, 82] on input "text" at bounding box center [667, 80] width 962 height 18
paste input "592826137"
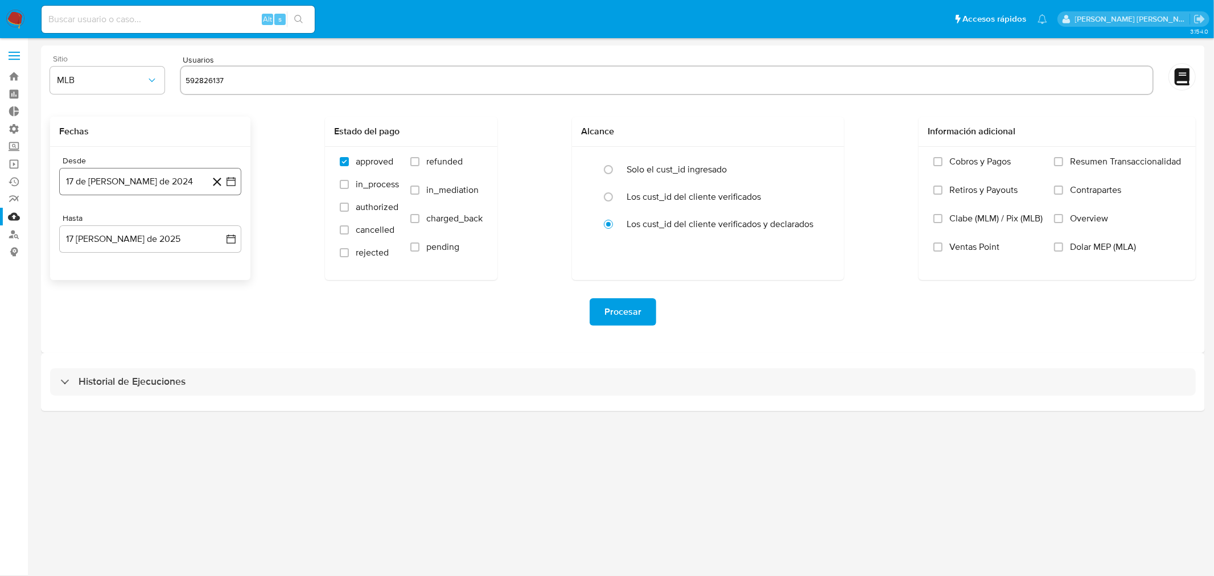
type input "592826137"
click at [232, 183] on icon "button" at bounding box center [230, 181] width 11 height 11
click at [224, 219] on icon "Mes siguiente" at bounding box center [221, 223] width 14 height 14
click at [220, 221] on icon "Mes siguiente" at bounding box center [221, 223] width 14 height 14
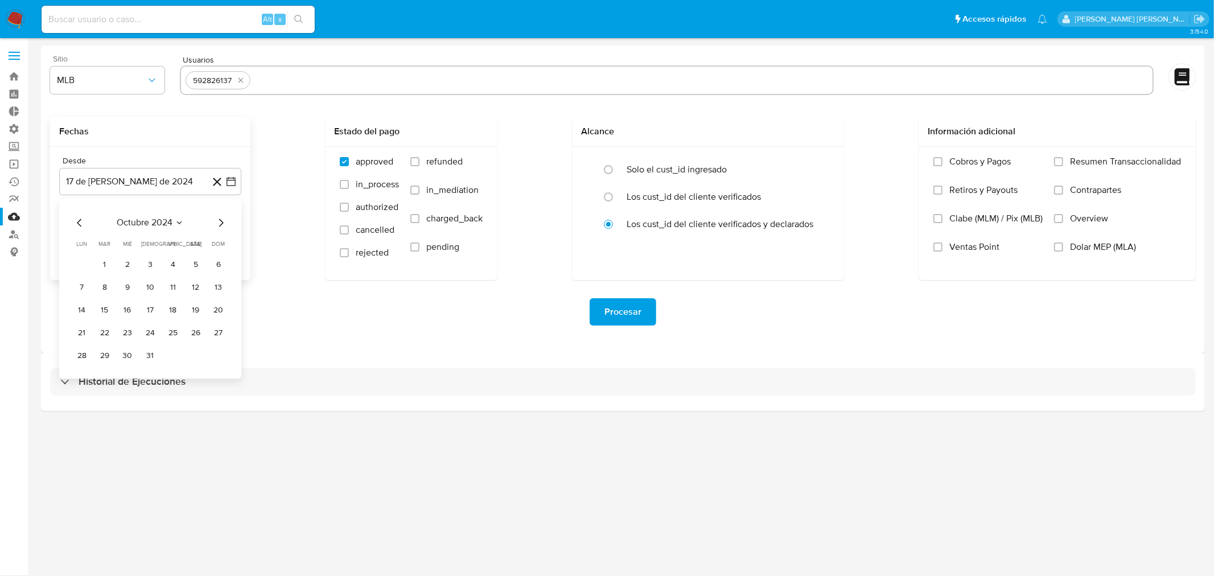
click at [220, 221] on icon "Mes siguiente" at bounding box center [221, 223] width 14 height 14
click at [220, 222] on icon "Mes siguiente" at bounding box center [221, 223] width 14 height 14
click at [220, 221] on icon "Mes siguiente" at bounding box center [221, 223] width 14 height 14
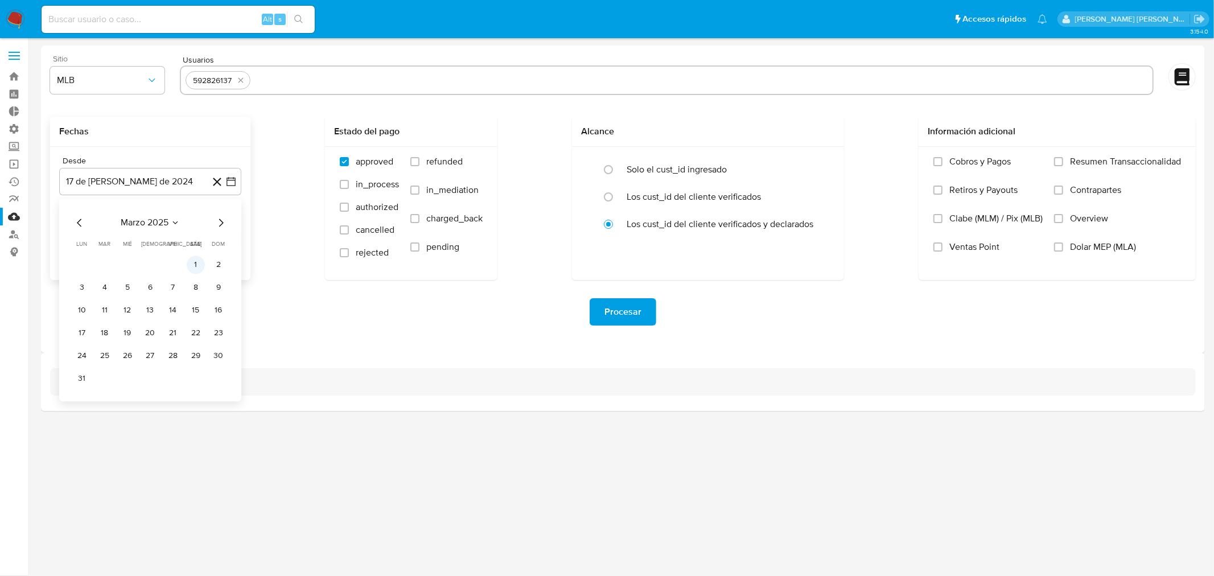
click at [195, 261] on button "1" at bounding box center [196, 265] width 18 height 18
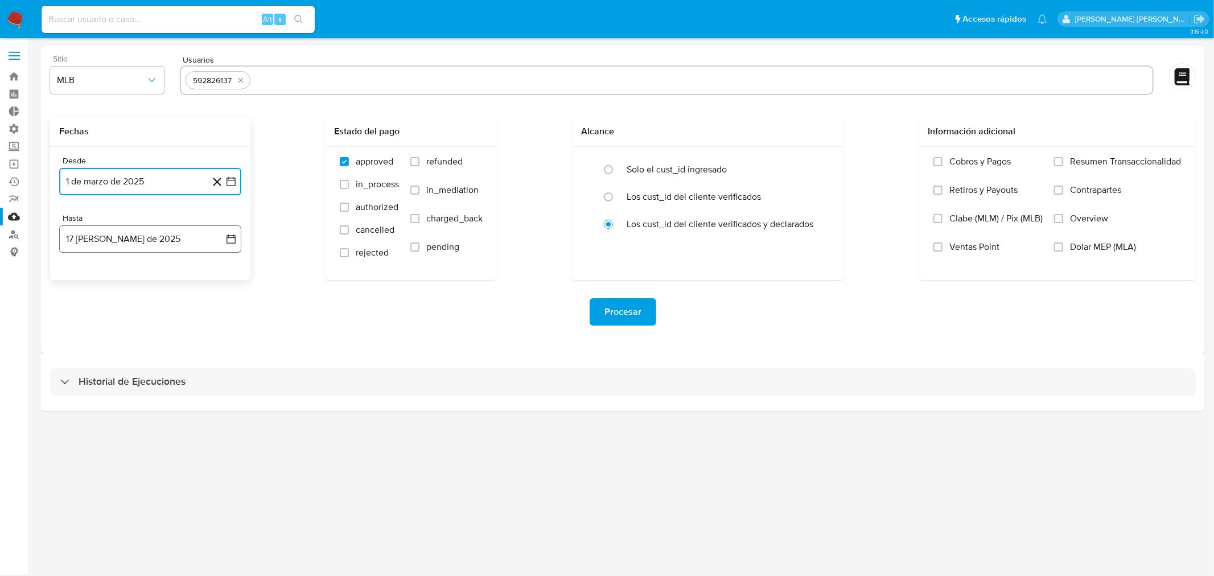
click at [235, 242] on icon "button" at bounding box center [230, 238] width 11 height 11
click at [82, 281] on icon "Mes anterior" at bounding box center [80, 280] width 14 height 14
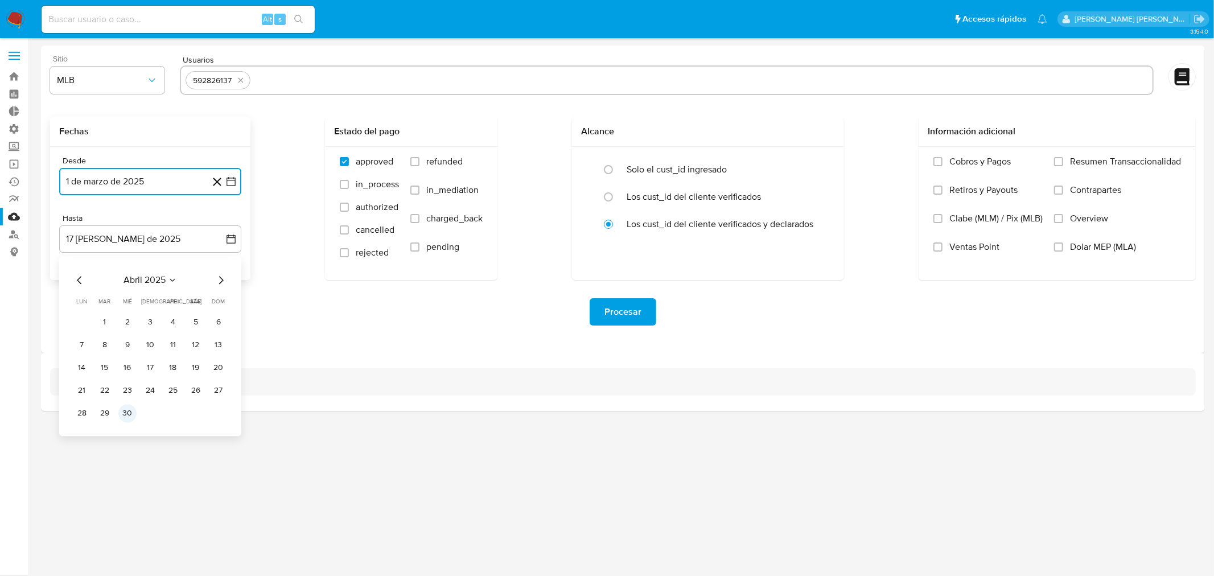
click at [126, 417] on button "30" at bounding box center [127, 413] width 18 height 18
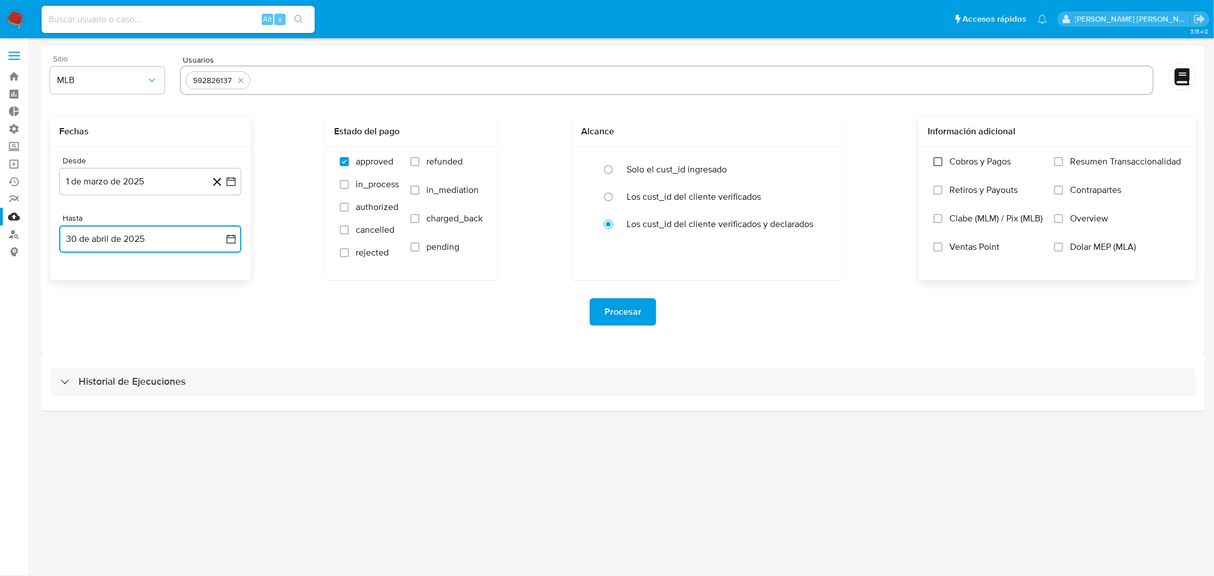
click at [938, 161] on input "Cobros y Pagos" at bounding box center [937, 161] width 9 height 9
click at [1062, 162] on input "Resumen Transaccionalidad" at bounding box center [1058, 161] width 9 height 9
click at [622, 304] on span "Procesar" at bounding box center [622, 311] width 37 height 25
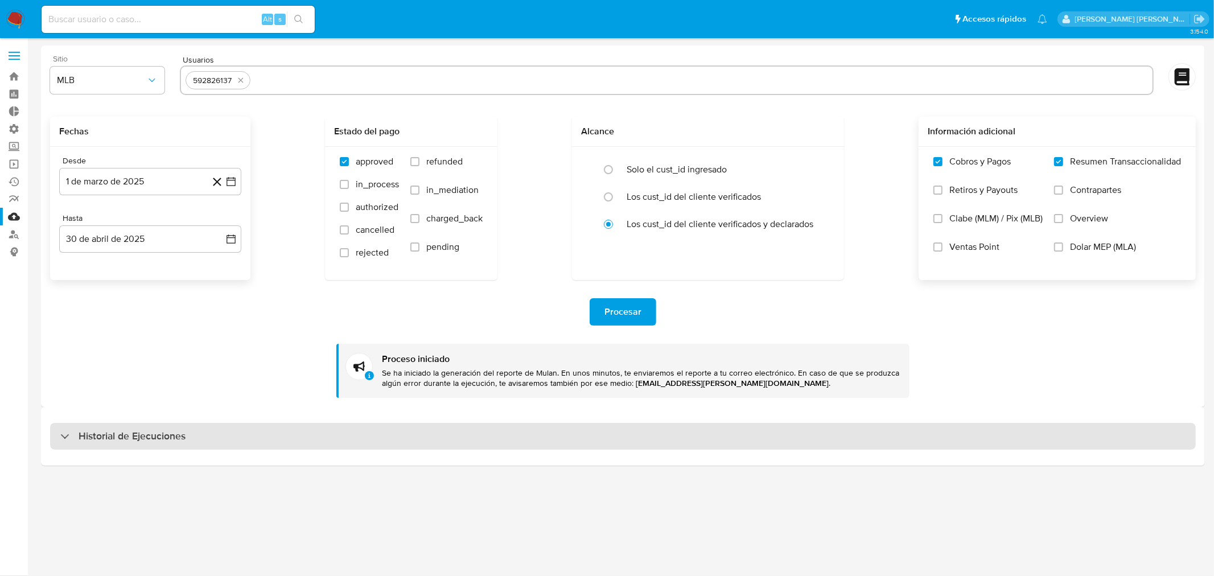
click at [145, 430] on h3 "Historial de Ejecuciones" at bounding box center [132, 437] width 107 height 14
select select "10"
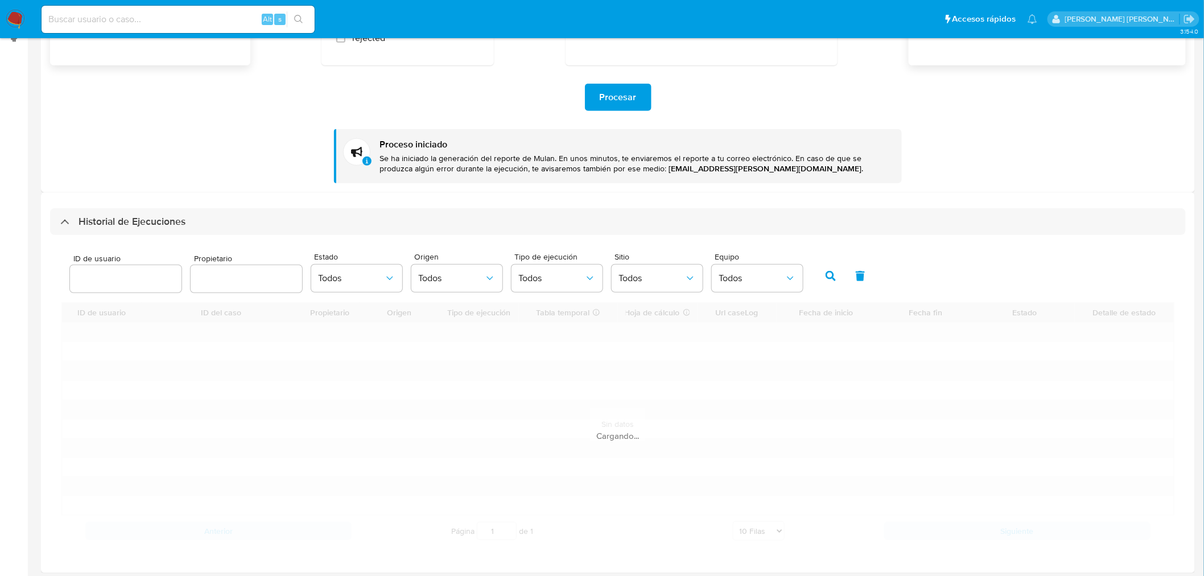
scroll to position [219, 0]
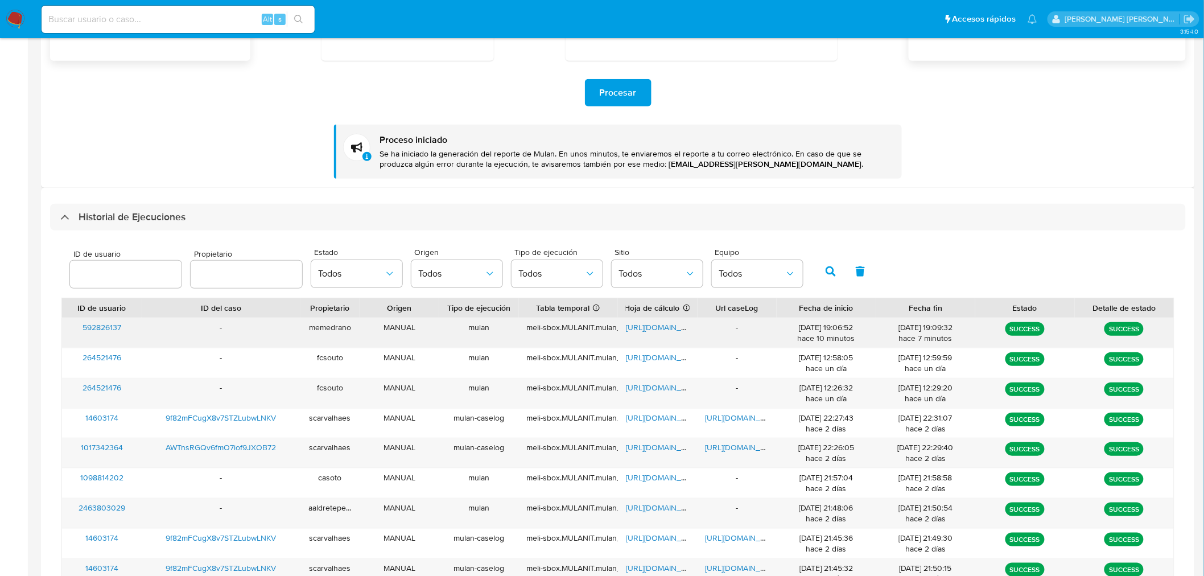
click at [665, 332] on span "https://docs.google.com/spreadsheets/d/1IOvw5go0mz0SbZBGe5Gu8jJFAp3-NKv79y78ITi…" at bounding box center [665, 327] width 79 height 11
click at [205, 27] on div "Alt s" at bounding box center [178, 19] width 273 height 27
click at [167, 15] on input at bounding box center [178, 19] width 273 height 15
paste input "592826137"
type input "592826137"
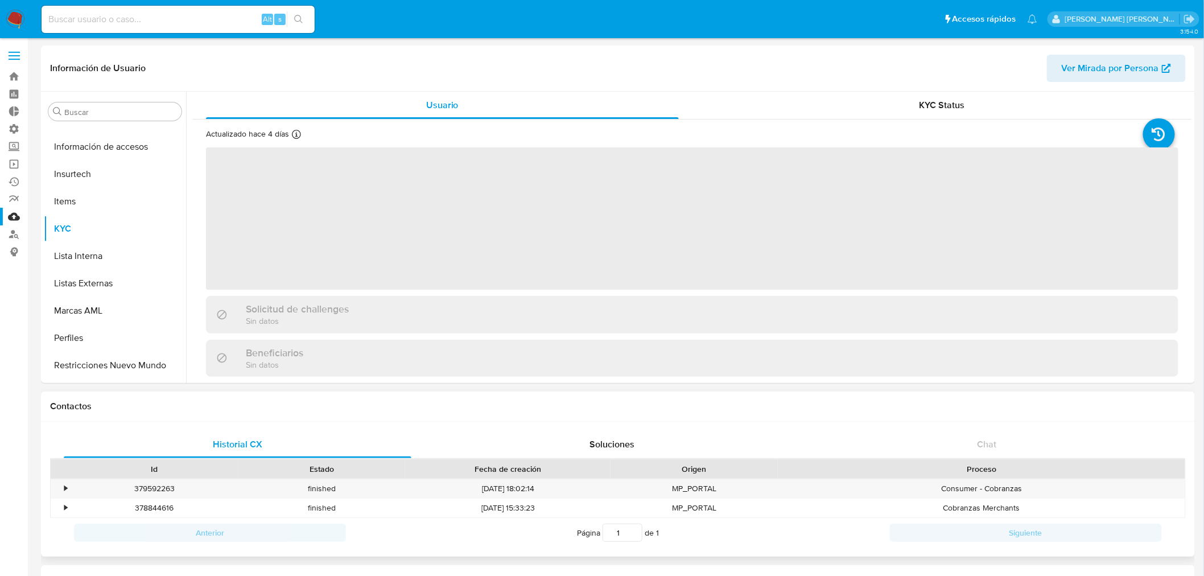
scroll to position [508, 0]
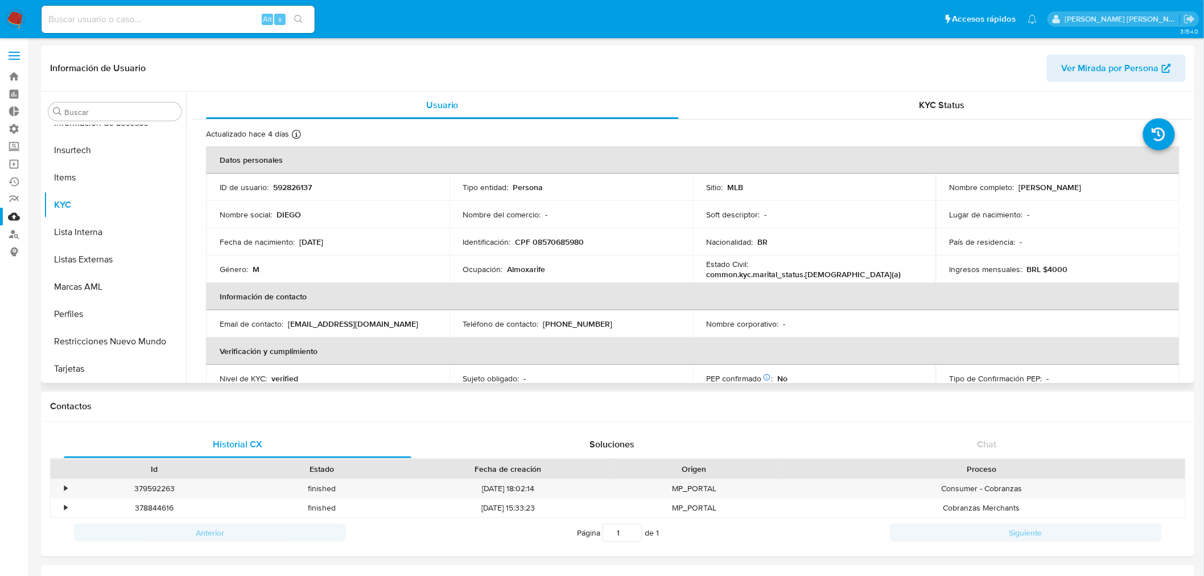
select select "10"
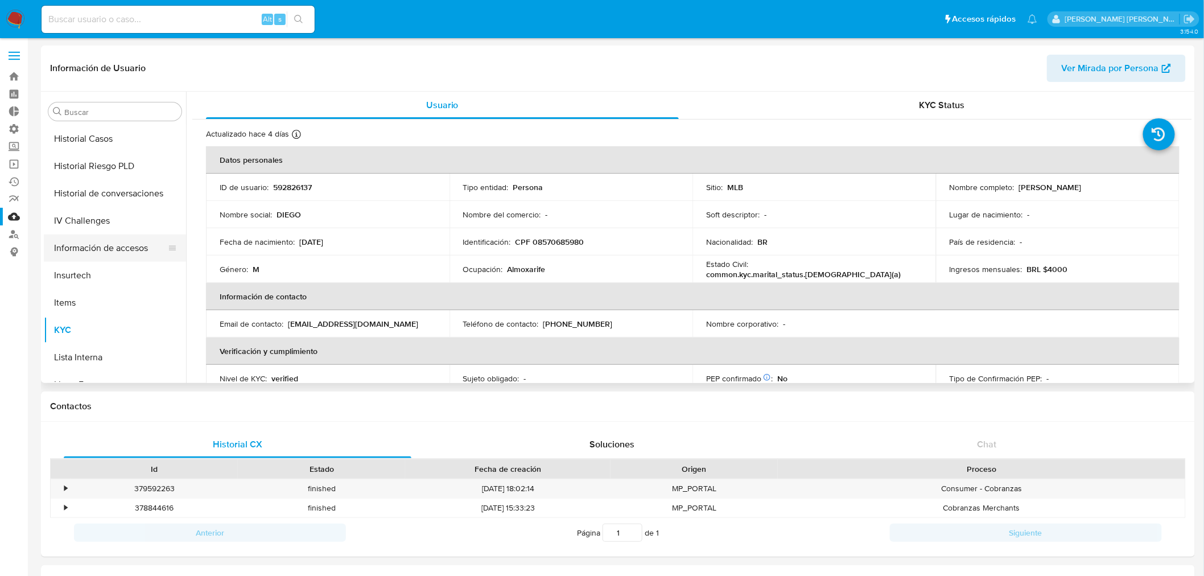
scroll to position [381, 0]
click at [88, 145] on button "Historial Casos" at bounding box center [110, 139] width 133 height 27
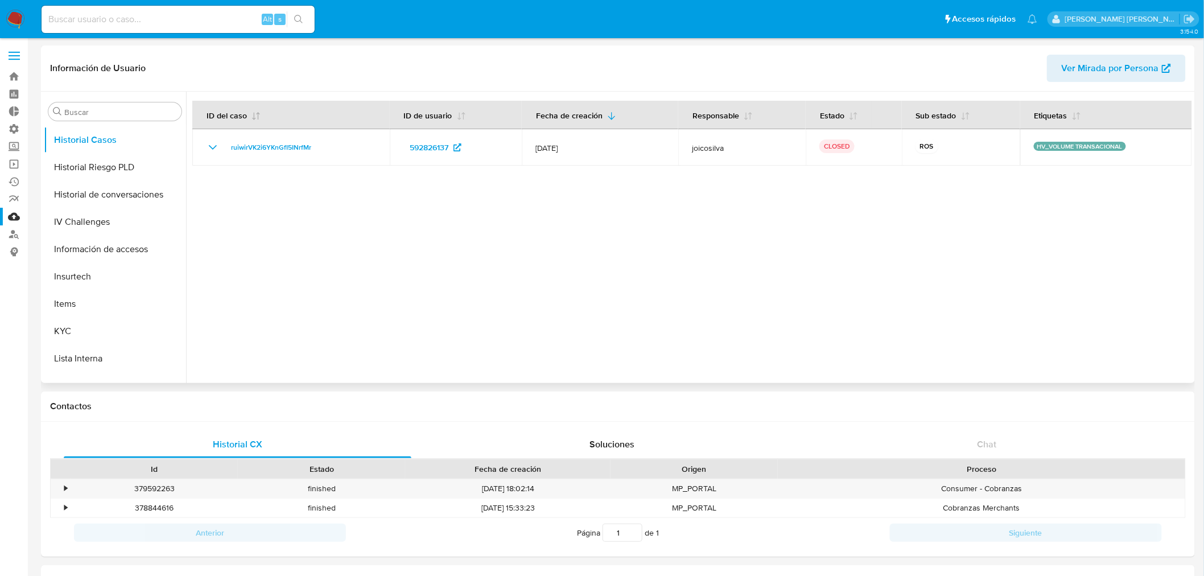
drag, startPoint x: 321, startPoint y: 141, endPoint x: 238, endPoint y: 129, distance: 84.0
click at [238, 129] on td "ruiwirVK2i6YKnGfI5INrfMr" at bounding box center [290, 147] width 197 height 36
